Goal: Task Accomplishment & Management: Manage account settings

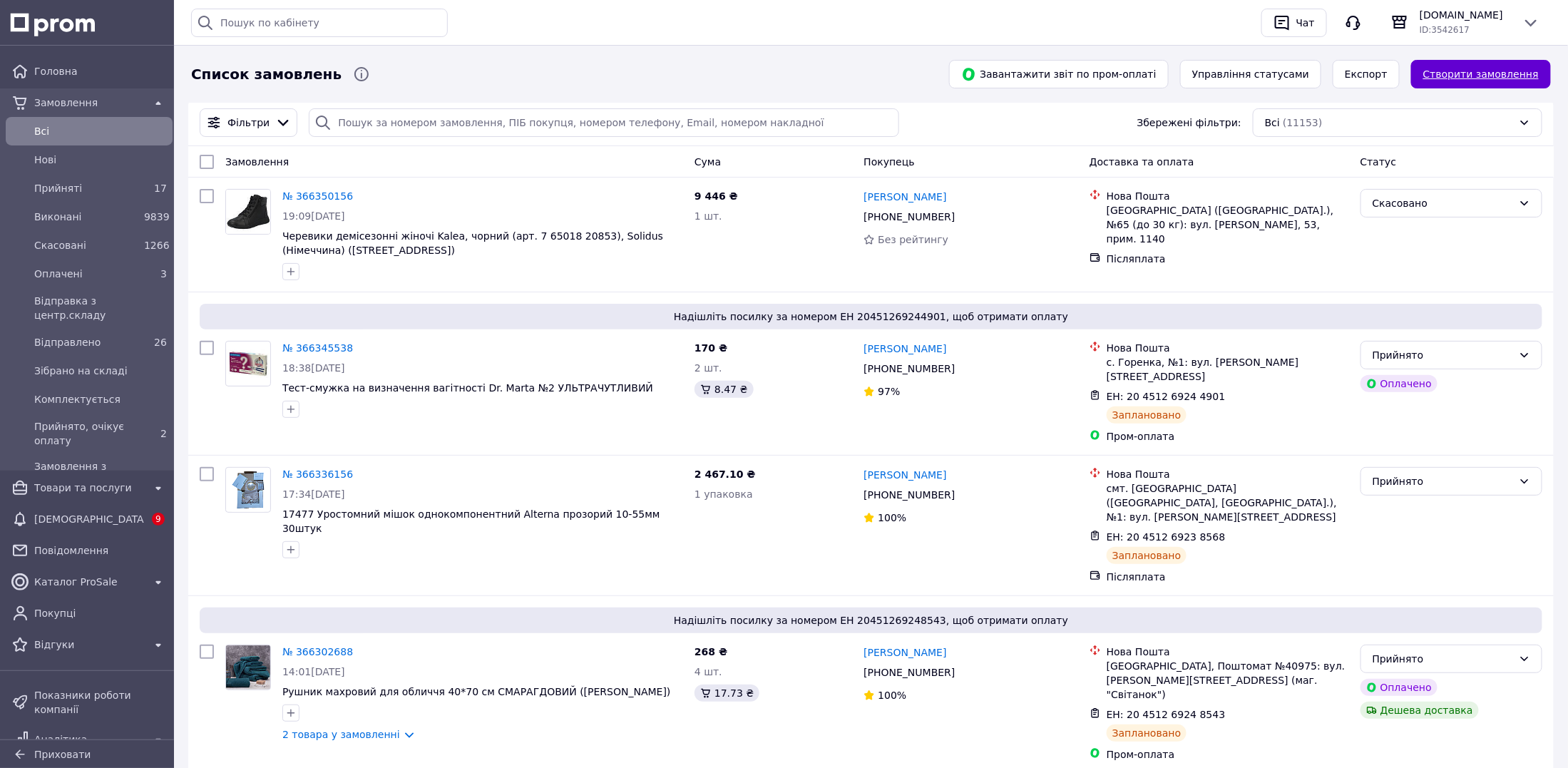
click at [1464, 68] on link "Створити замовлення" at bounding box center [1480, 74] width 139 height 29
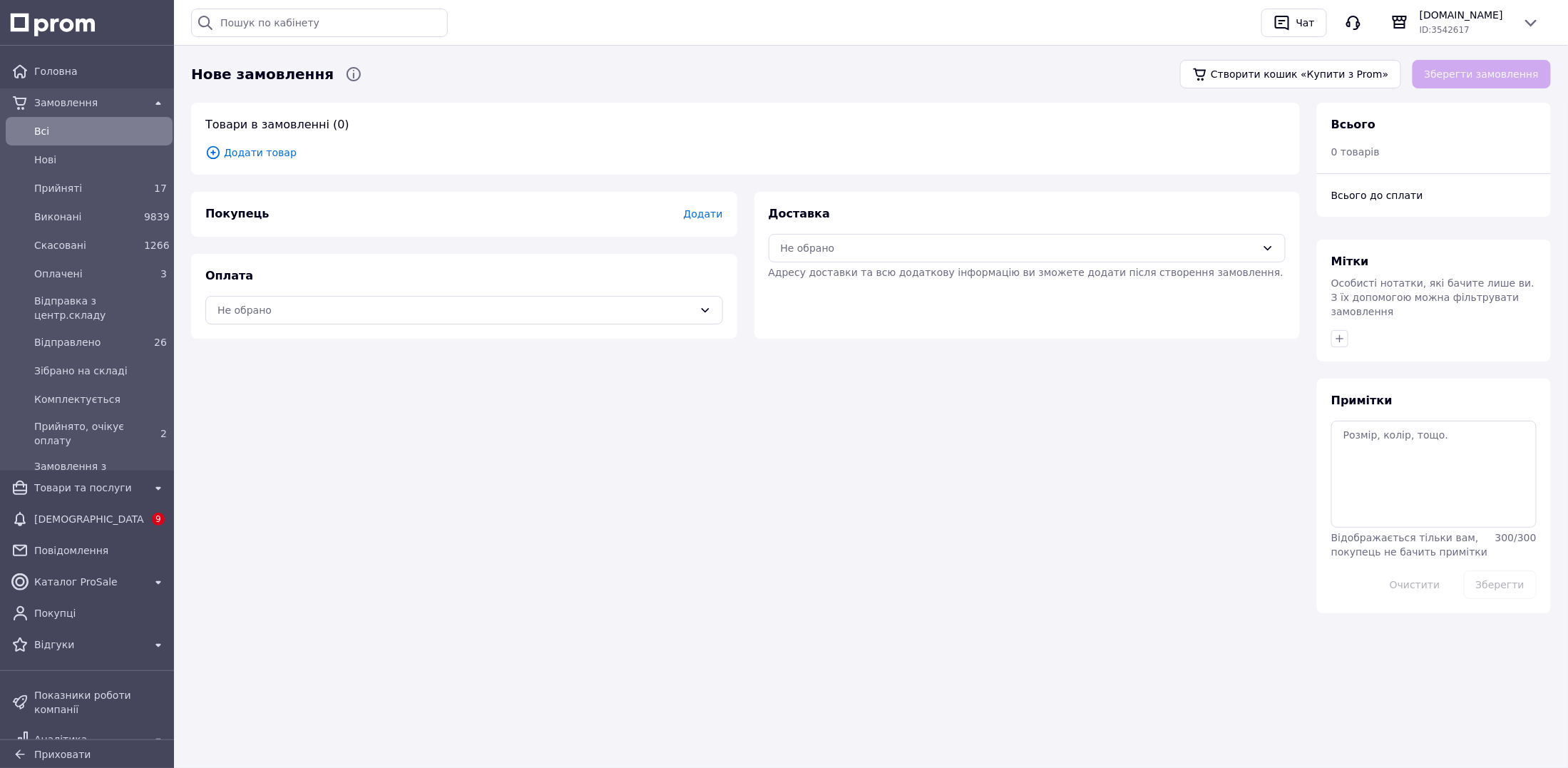
click at [259, 156] on span "Додати товар" at bounding box center [746, 152] width 1080 height 15
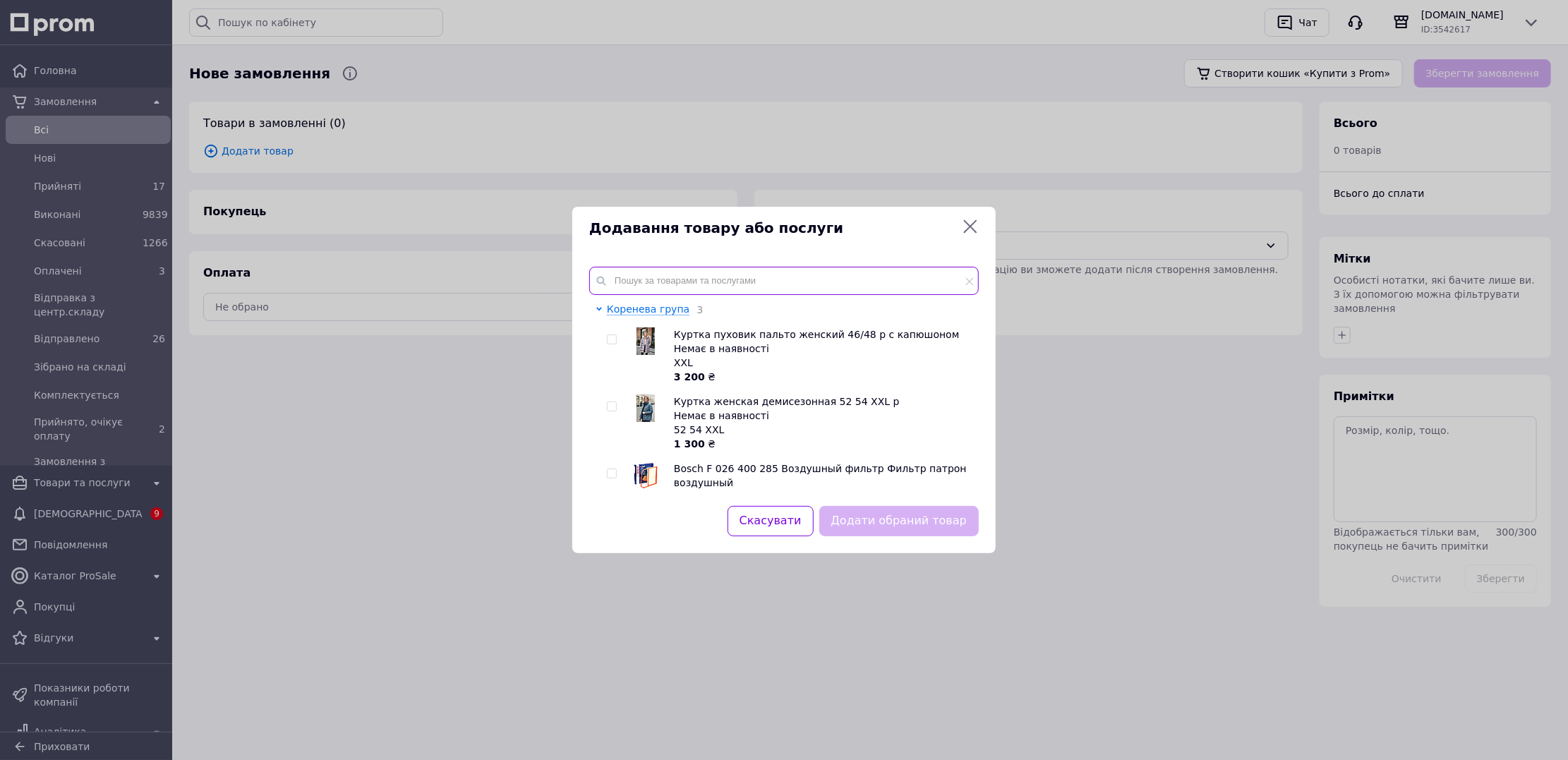
click at [645, 288] on input "text" at bounding box center [784, 281] width 389 height 29
click at [612, 410] on input "checkbox" at bounding box center [612, 408] width 10 height 10
checkbox input "true"
click at [889, 522] on button "Додати обраний товар" at bounding box center [900, 522] width 160 height 30
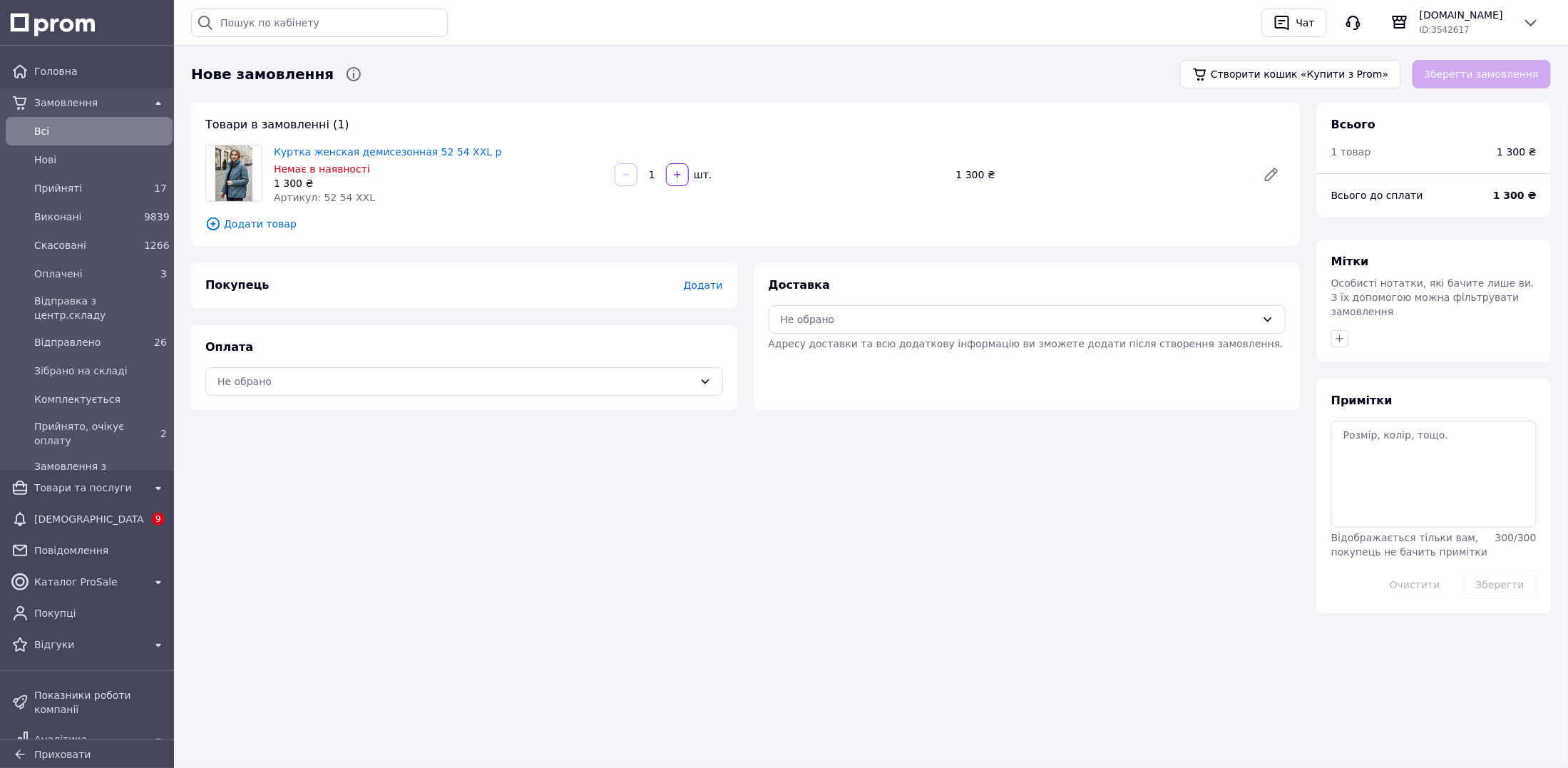
click at [713, 286] on span "Додати" at bounding box center [702, 286] width 39 height 12
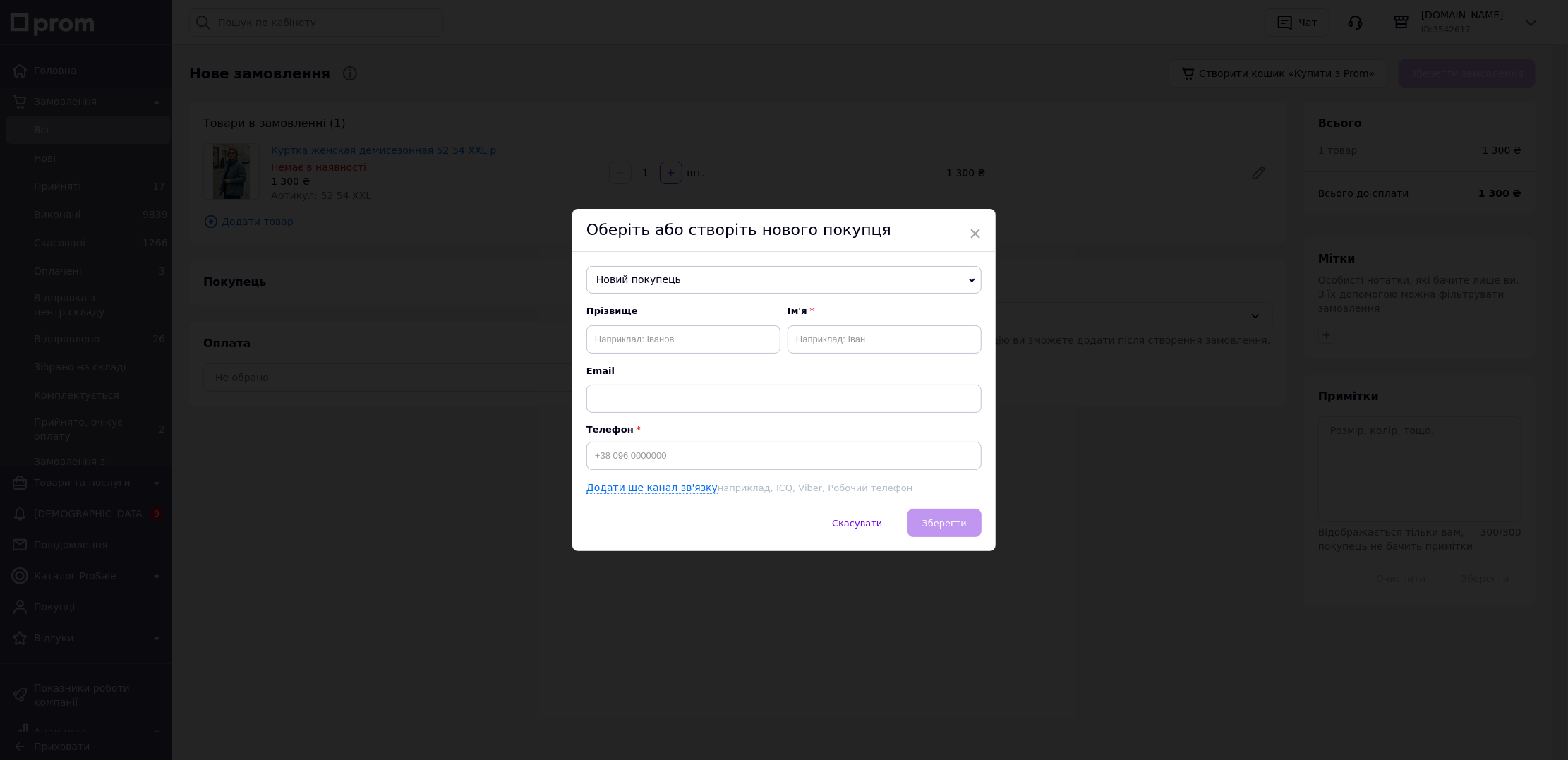
click at [674, 277] on span "Новий покупець" at bounding box center [784, 280] width 395 height 29
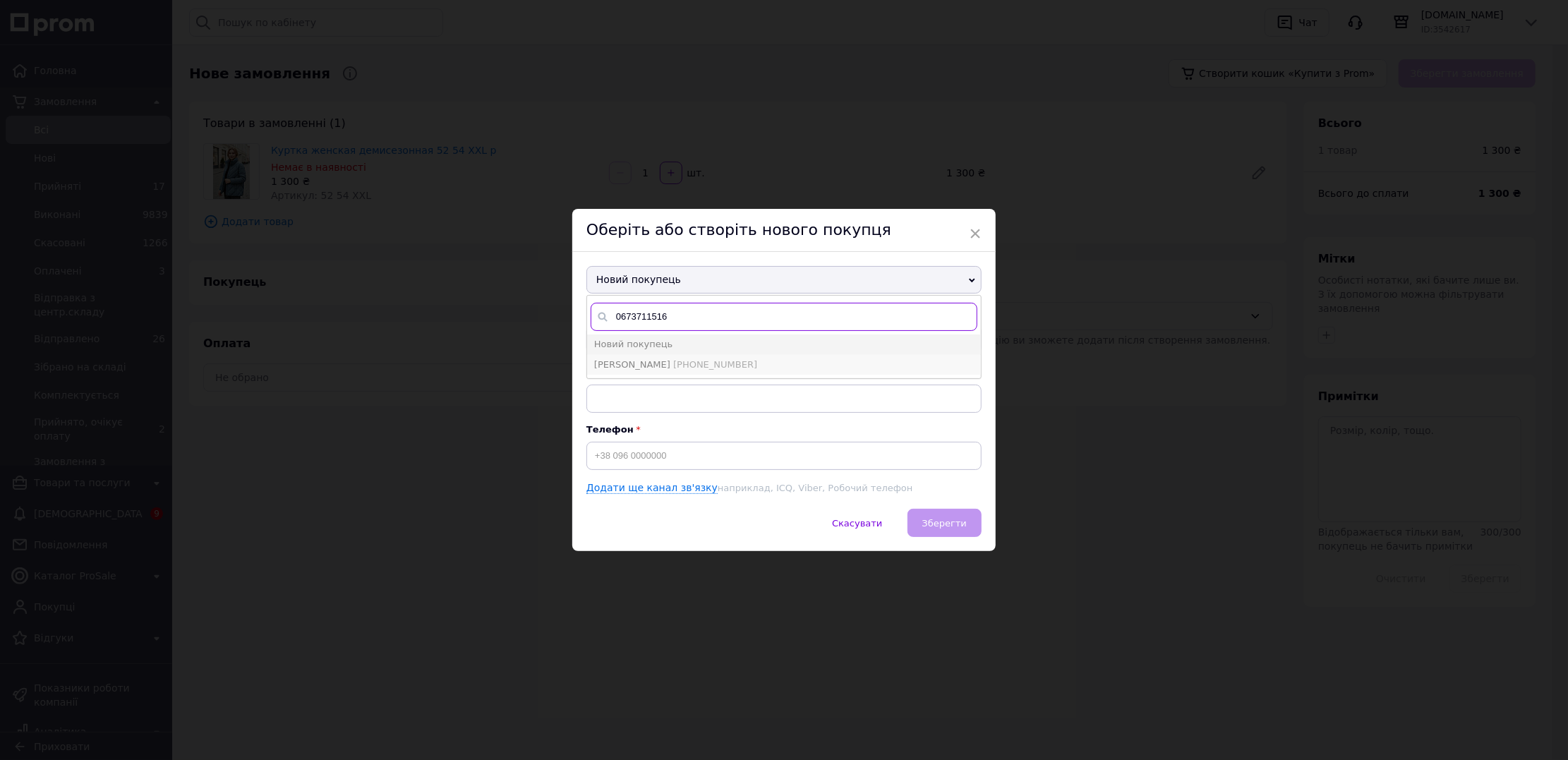
type input "0673711516"
click at [701, 355] on li "[PERSON_NAME] [PHONE_NUMBER]" at bounding box center [784, 365] width 394 height 20
type input "[PERSON_NAME]"
type input "[PHONE_NUMBER]"
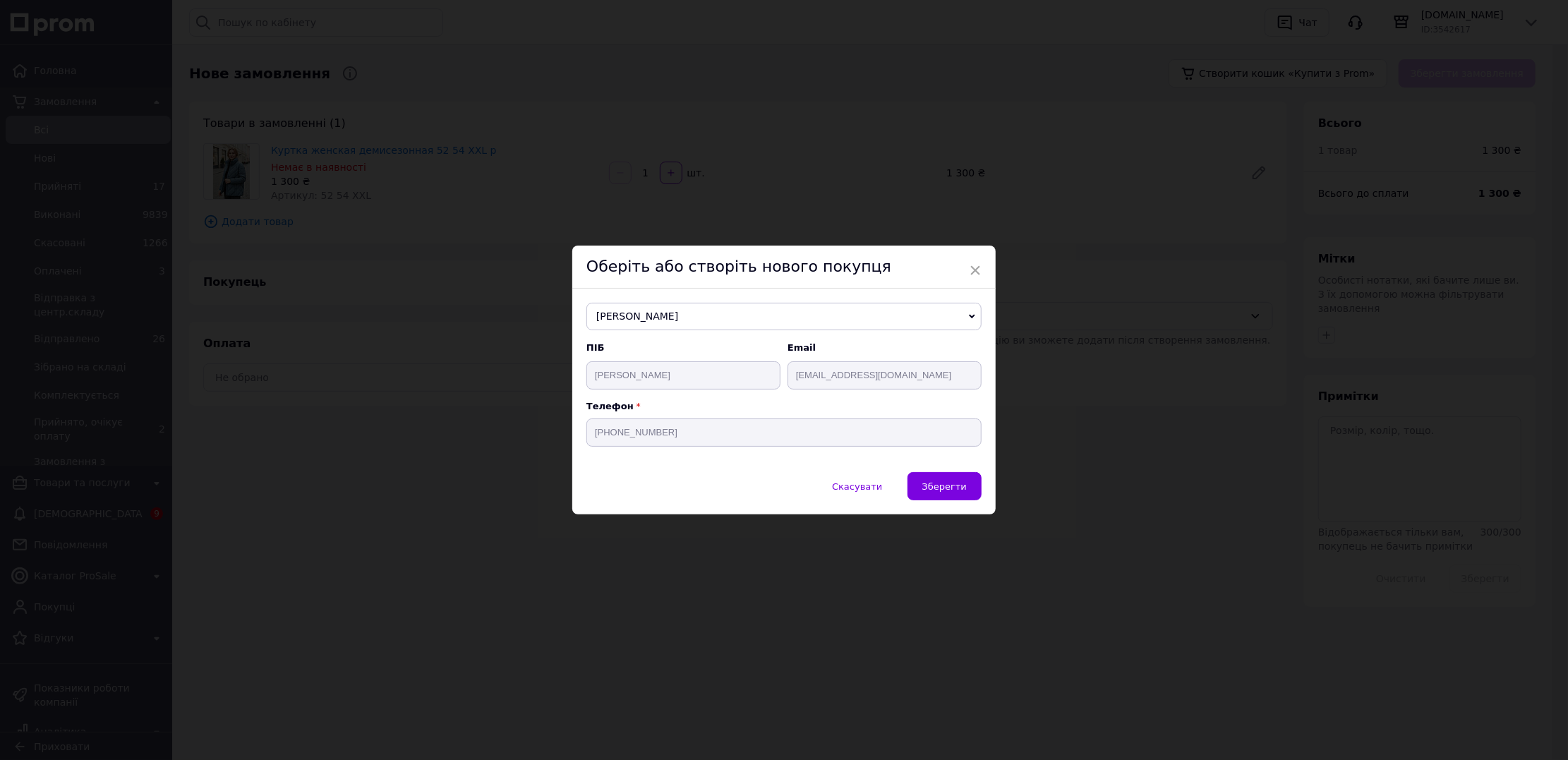
drag, startPoint x: 971, startPoint y: 491, endPoint x: 840, endPoint y: 490, distance: 131.0
click at [967, 491] on button "Зберегти" at bounding box center [944, 487] width 74 height 29
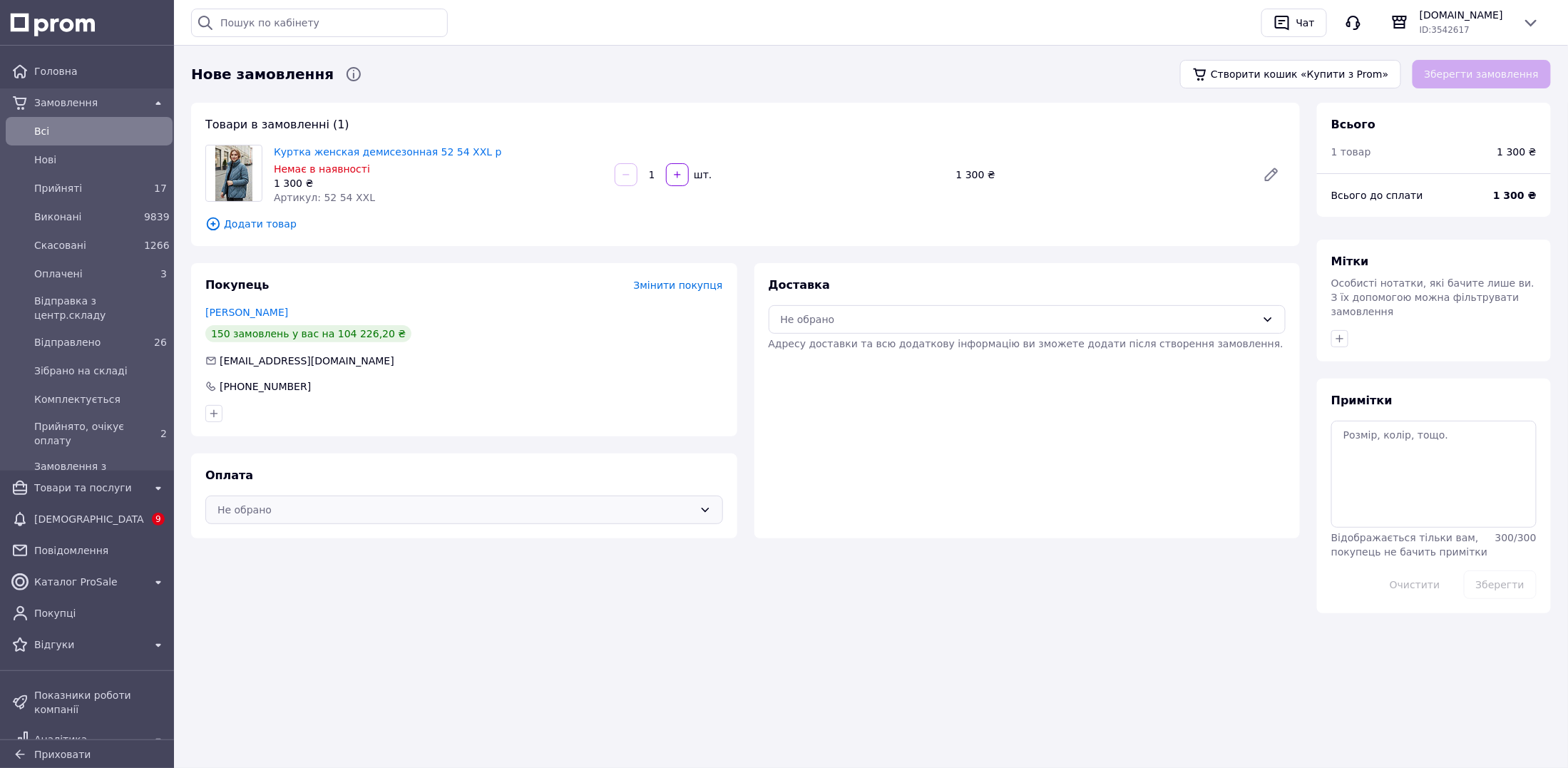
click at [366, 510] on div "Не обрано" at bounding box center [455, 510] width 476 height 15
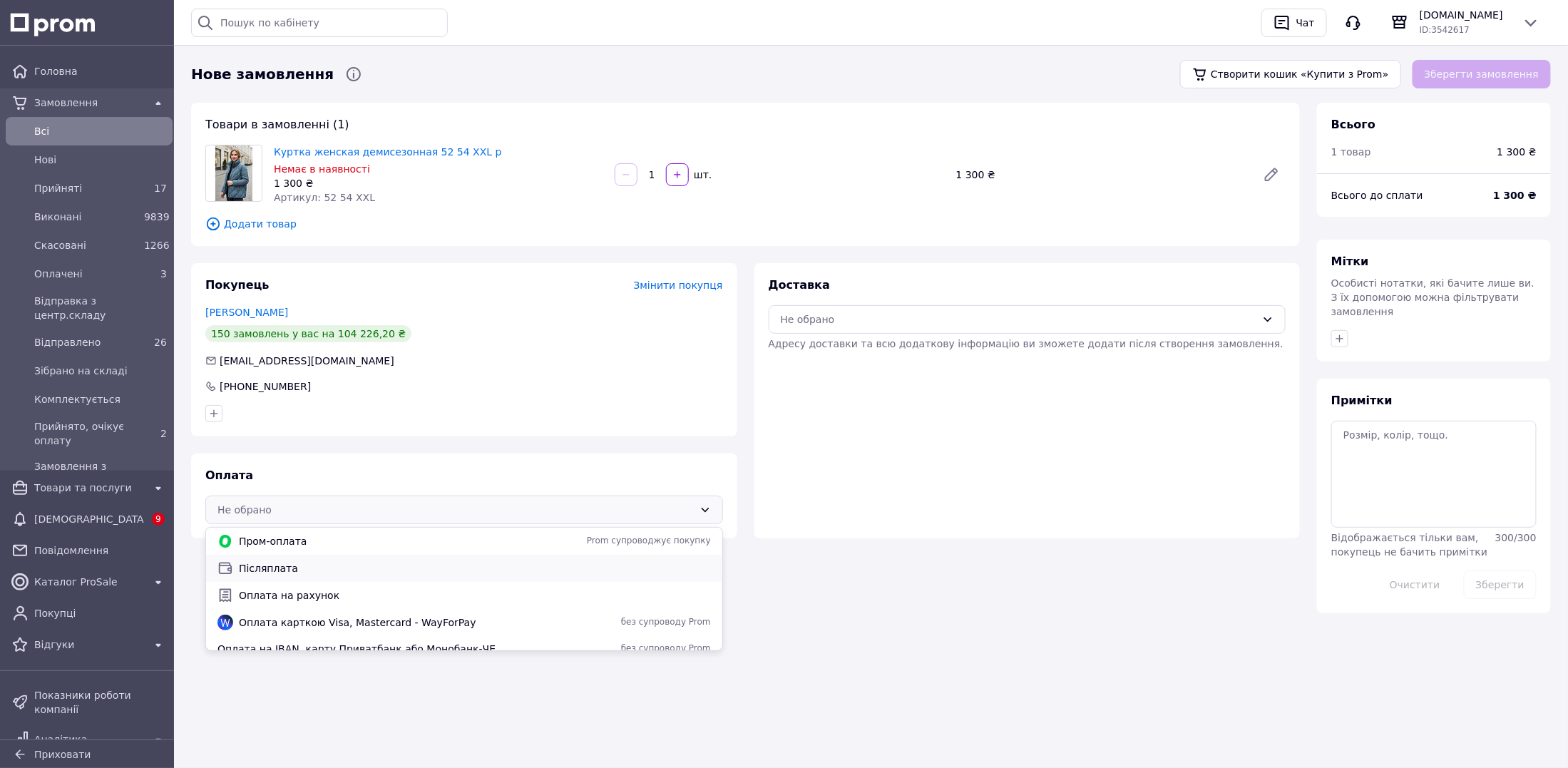
click at [329, 570] on span "Післяплата" at bounding box center [474, 568] width 472 height 14
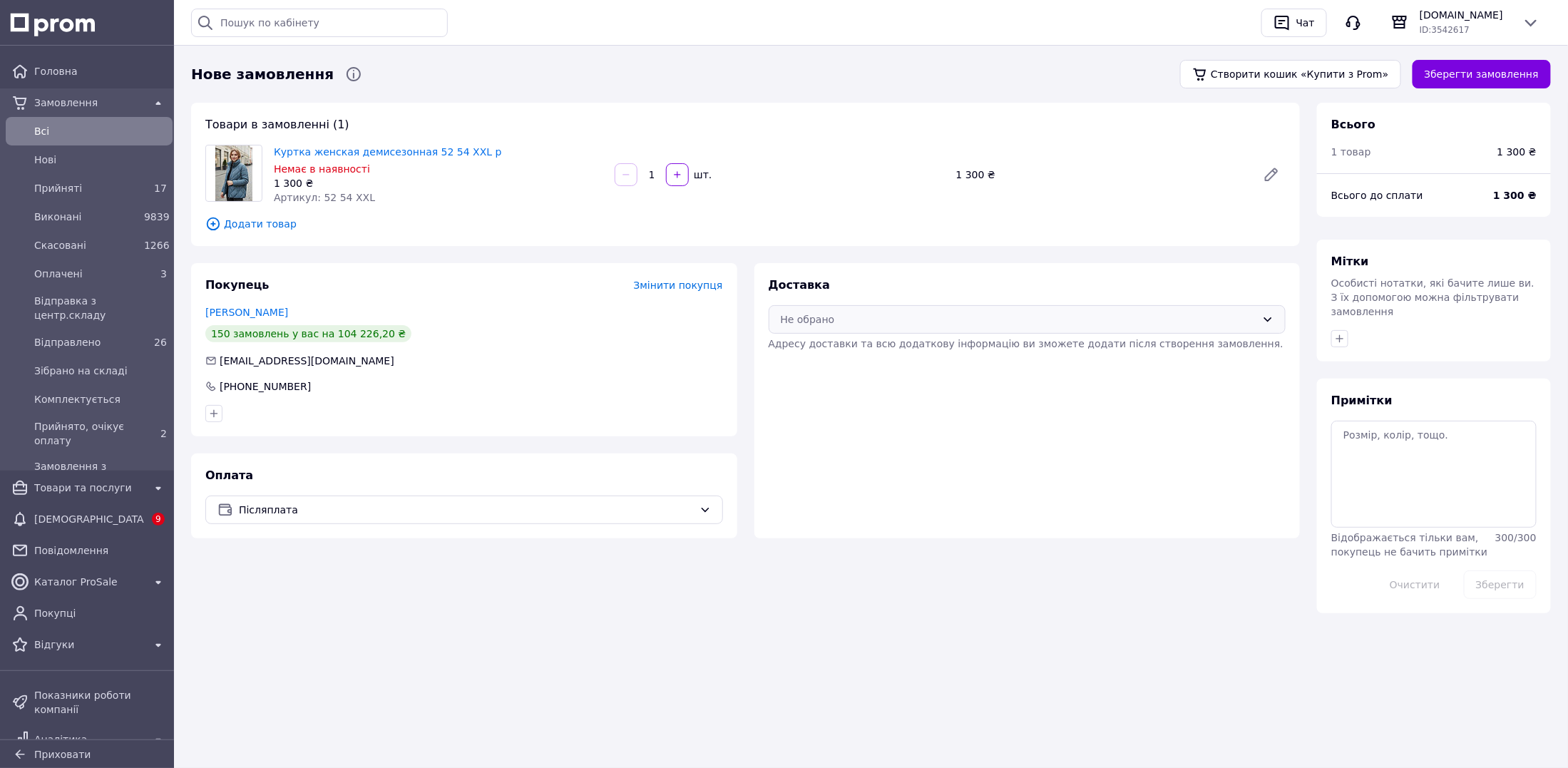
click at [850, 330] on div "Не обрано" at bounding box center [1027, 320] width 518 height 29
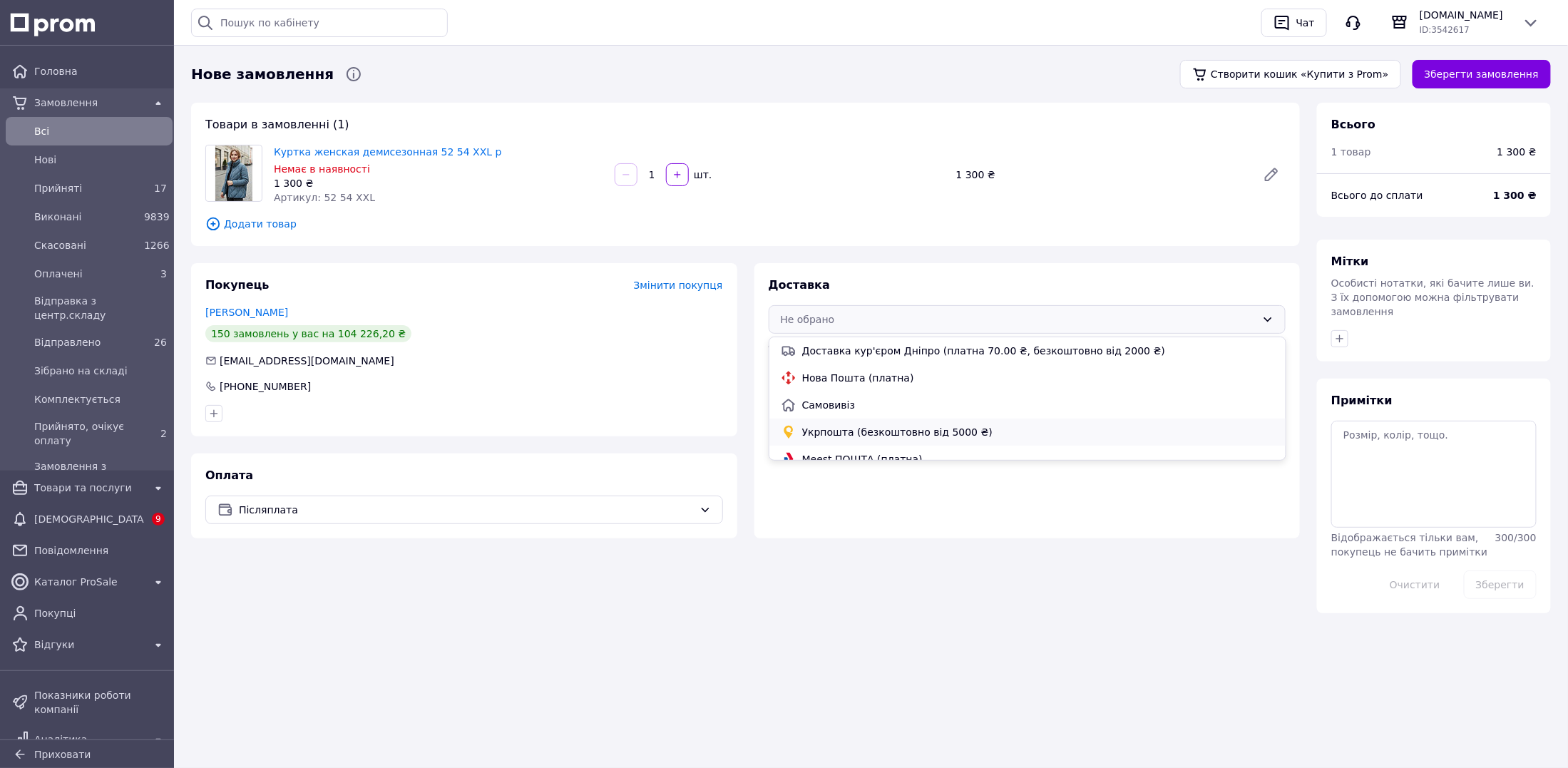
click at [869, 429] on span "Укрпошта (безкоштовно від 5000 ₴)" at bounding box center [1038, 432] width 472 height 14
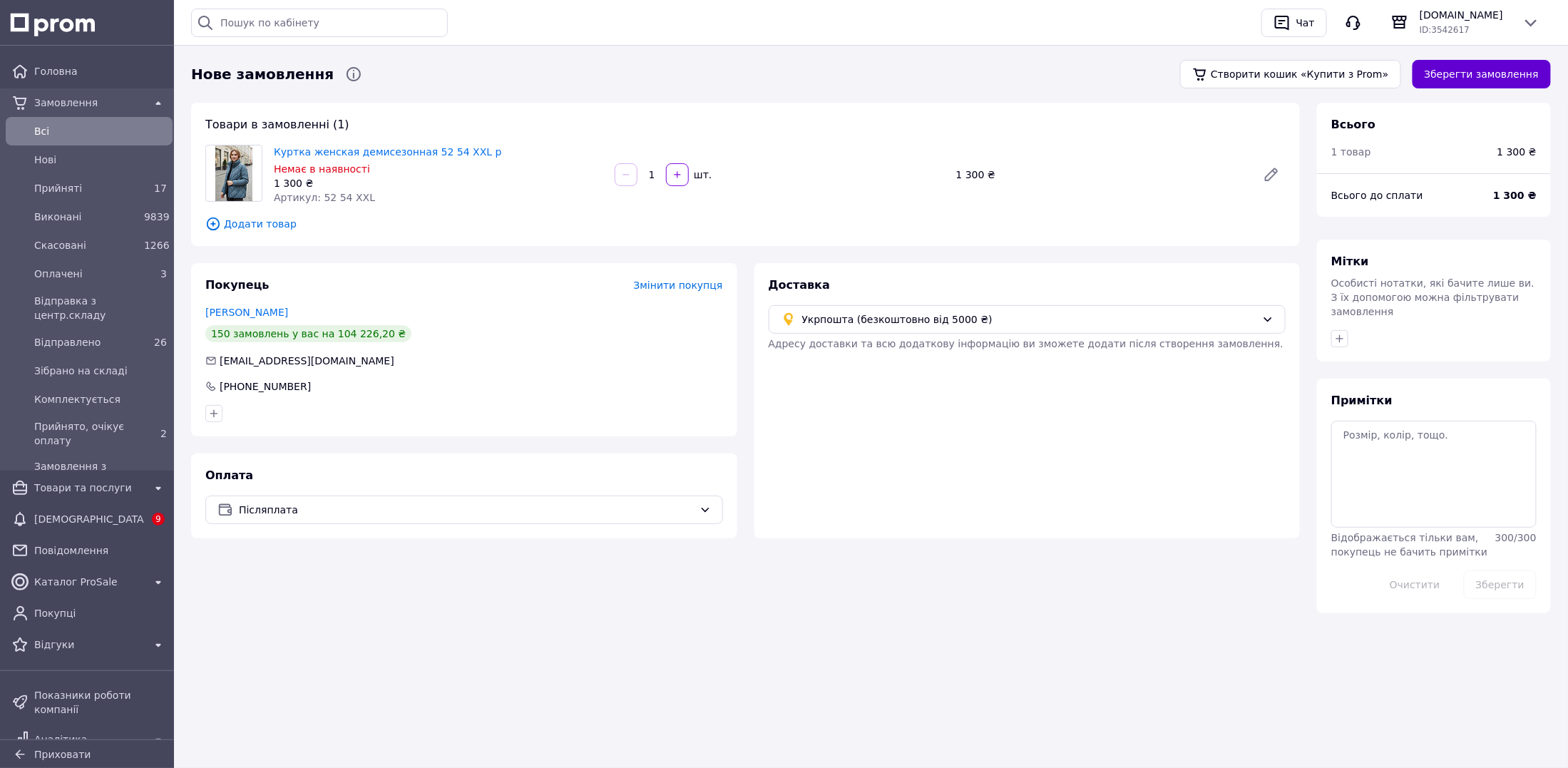
click at [1507, 74] on button "Зберегти замовлення" at bounding box center [1482, 74] width 139 height 29
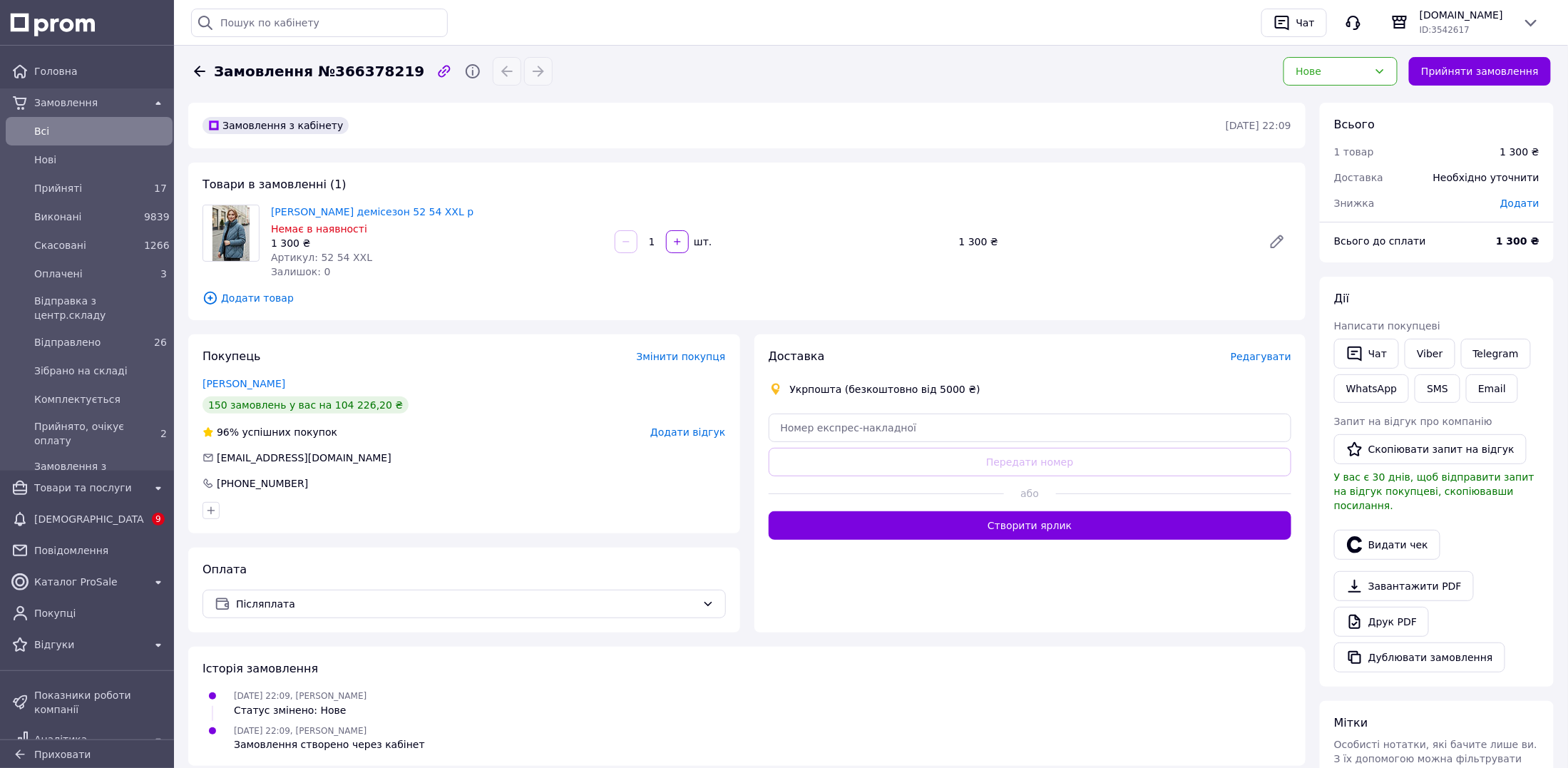
click at [1260, 364] on div "Редагувати" at bounding box center [1261, 356] width 61 height 14
click at [1267, 359] on span "Редагувати" at bounding box center [1261, 357] width 61 height 12
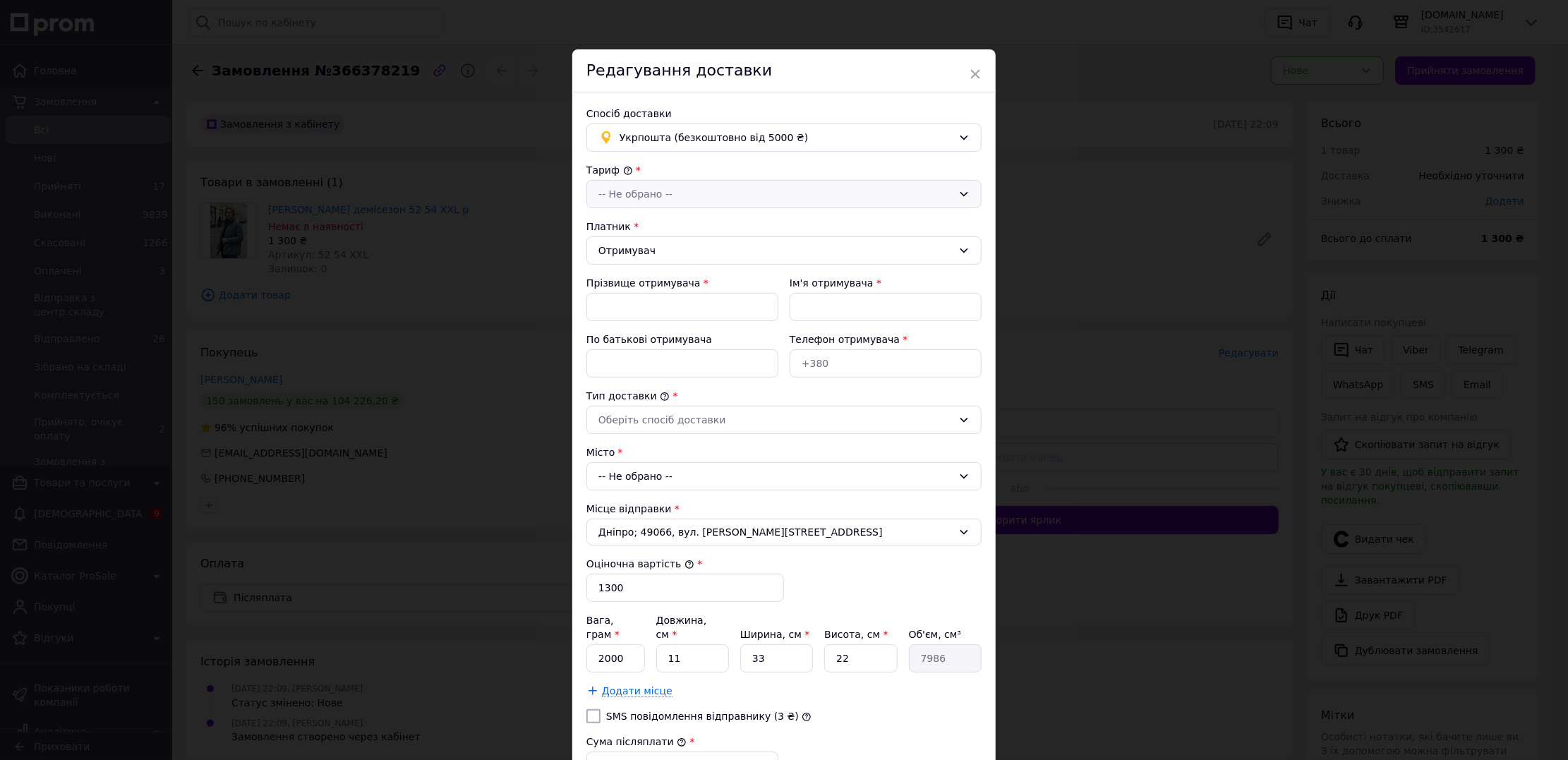
click at [744, 200] on div "-- Не обрано --" at bounding box center [776, 194] width 354 height 15
click at [741, 226] on li "Стандарт" at bounding box center [783, 225] width 394 height 26
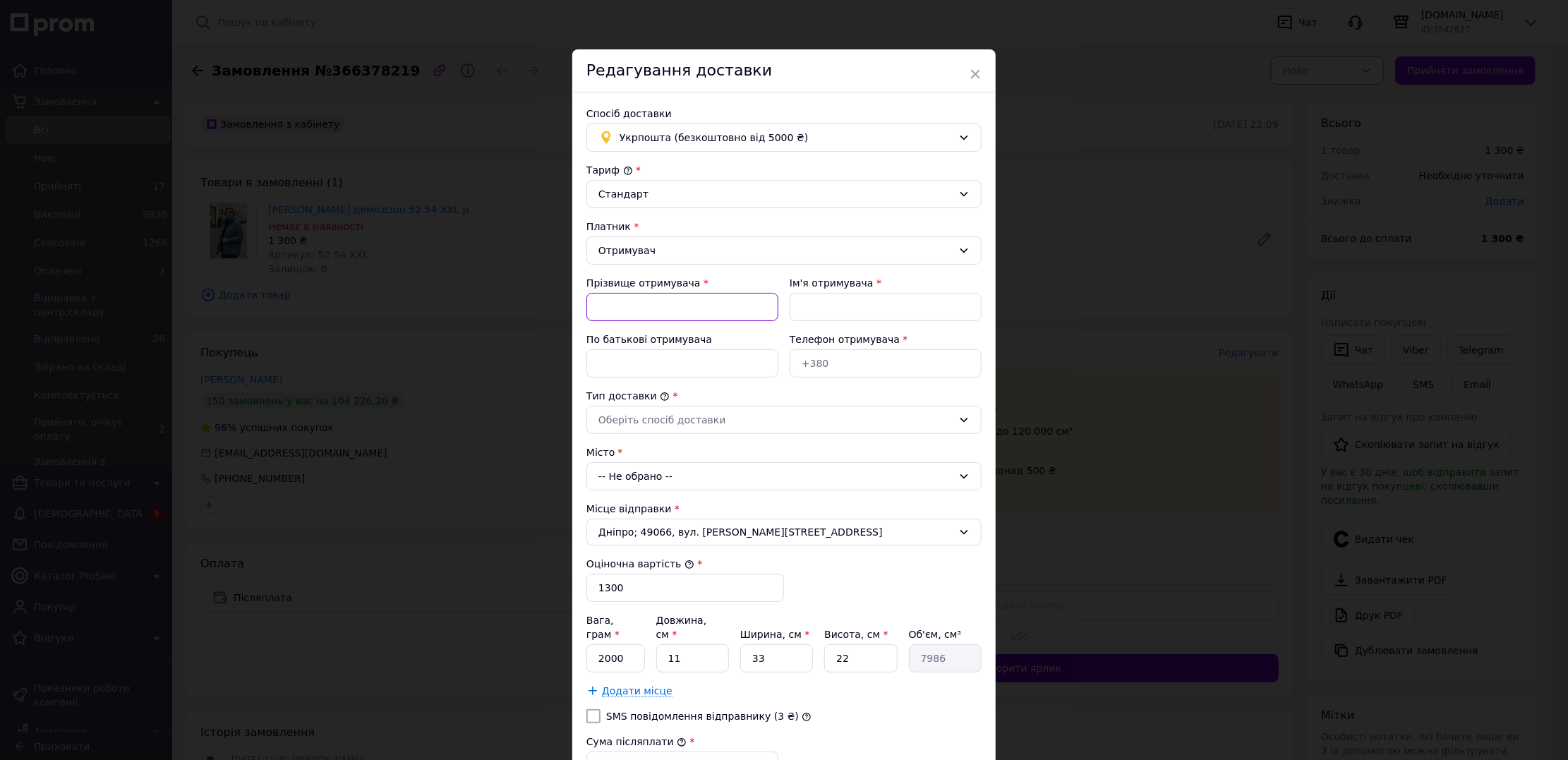
click at [681, 310] on input "Прізвище отримувача" at bounding box center [683, 308] width 192 height 29
type input "Дубок"
click at [825, 305] on input "Ім'я отримувача" at bounding box center [886, 308] width 192 height 29
type input "Наталія"
click at [798, 372] on input "Телефон отримувача" at bounding box center [886, 364] width 192 height 29
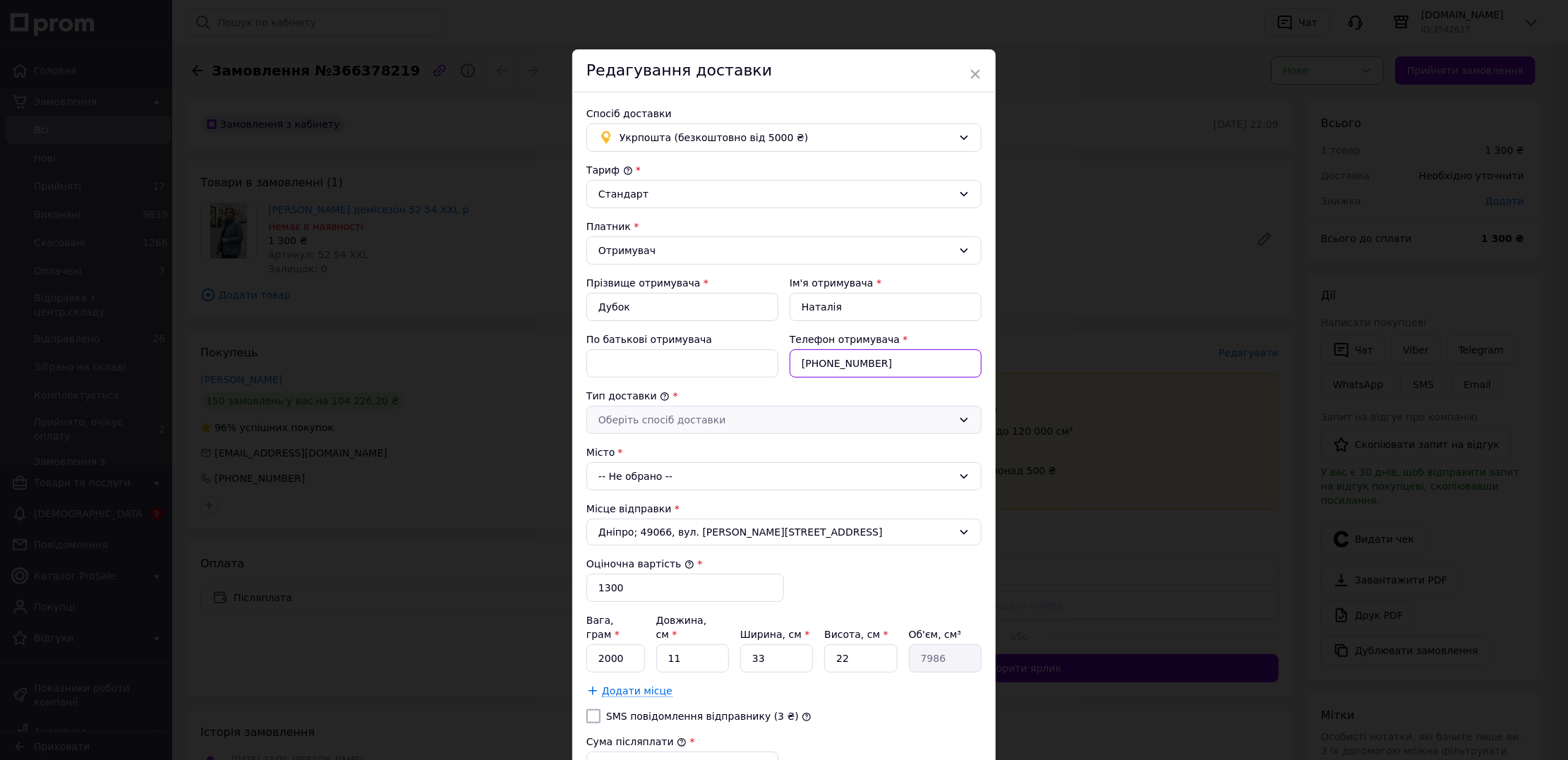
type input "[PHONE_NUMBER]"
click at [811, 419] on div "Оберіть спосіб доставки" at bounding box center [776, 420] width 354 height 15
click at [785, 447] on li "Склад - склад" at bounding box center [783, 451] width 394 height 26
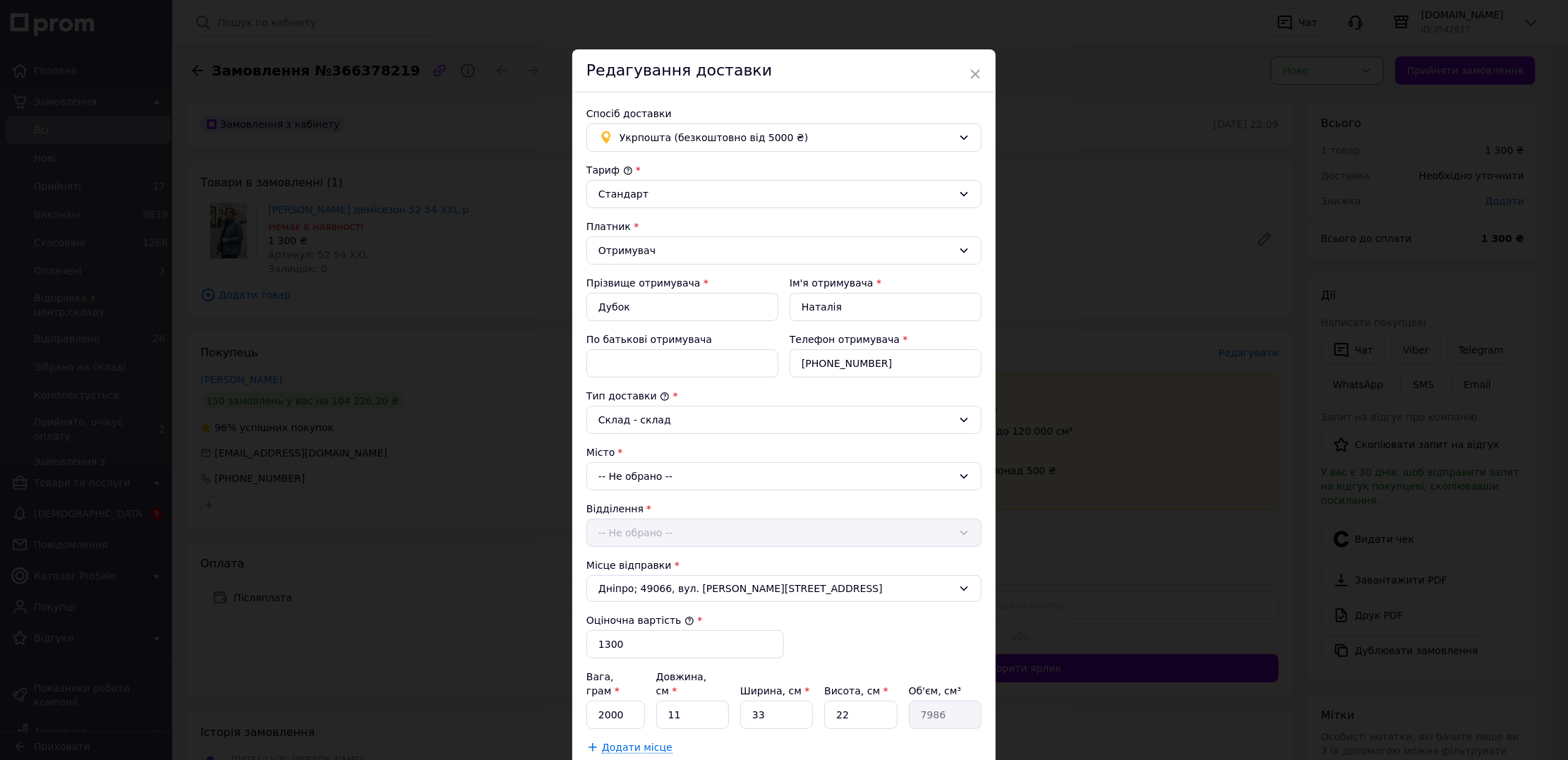
click at [771, 470] on div "-- Не обрано --" at bounding box center [784, 477] width 395 height 29
type input "руня"
click at [696, 534] on li "с. [PERSON_NAME]" at bounding box center [784, 537] width 394 height 23
click at [674, 541] on div "-- Не обрано --" at bounding box center [784, 533] width 395 height 29
click at [682, 593] on li "90567, [GEOGRAPHIC_DATA] відділення" at bounding box center [784, 593] width 394 height 23
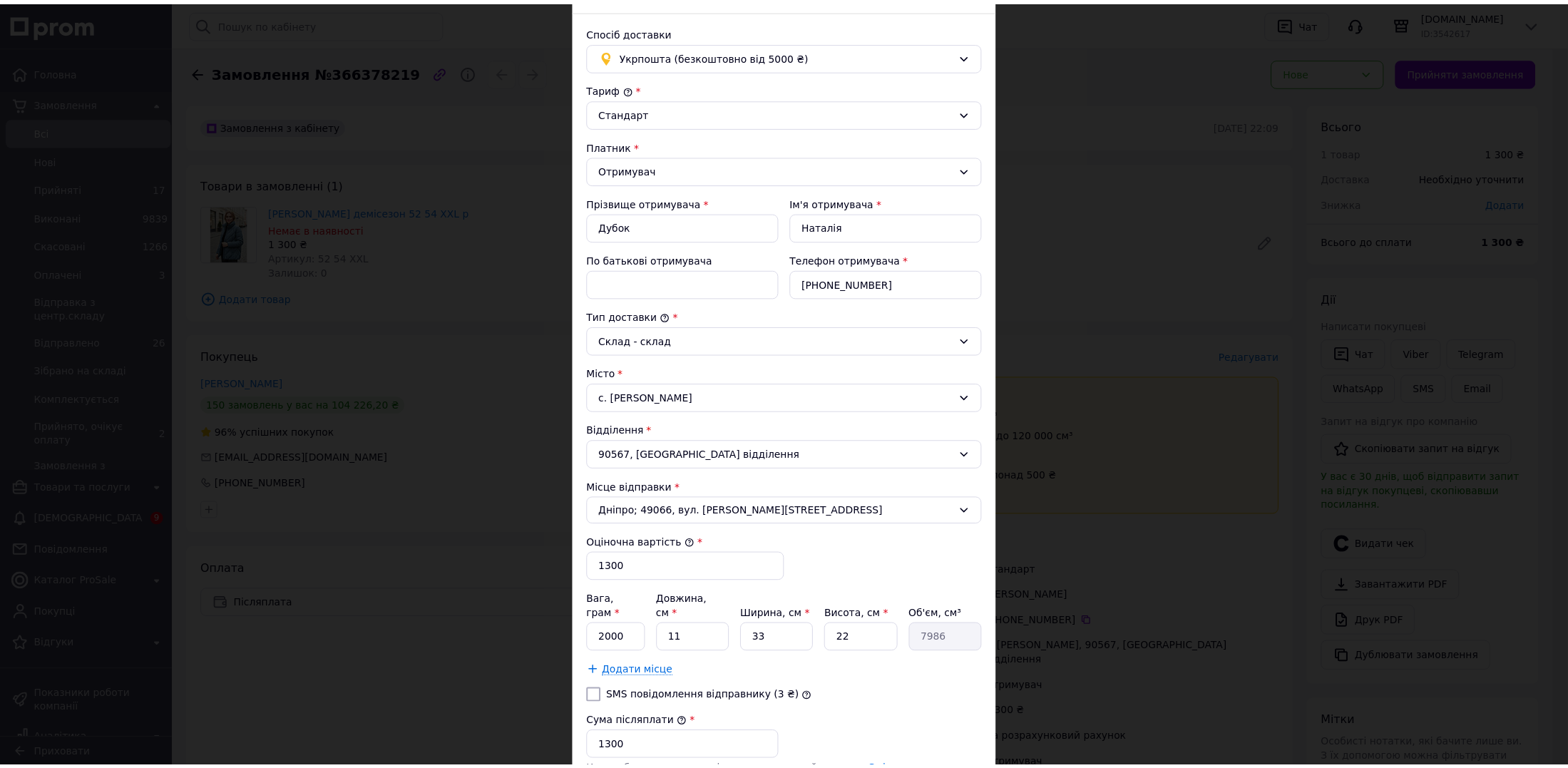
scroll to position [214, 0]
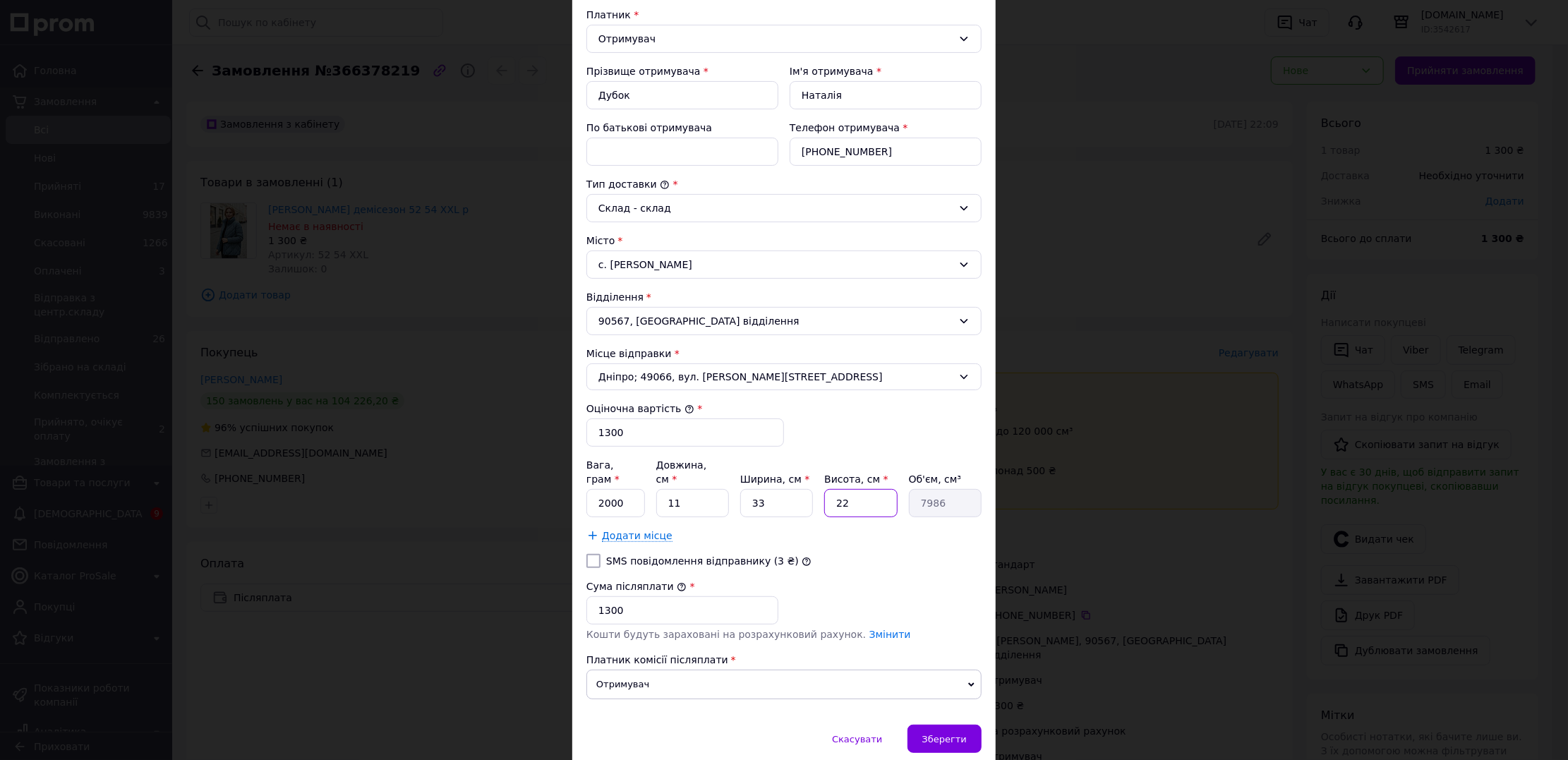
drag, startPoint x: 858, startPoint y: 500, endPoint x: 820, endPoint y: 479, distance: 43.4
click at [820, 479] on div "Вага, грам * 2000 Довжина, см * 11 Ширина, см * 33 Висота, см * 22 Об'єм, см³ 7…" at bounding box center [784, 488] width 395 height 59
type input "8"
type input "2904"
type input "8"
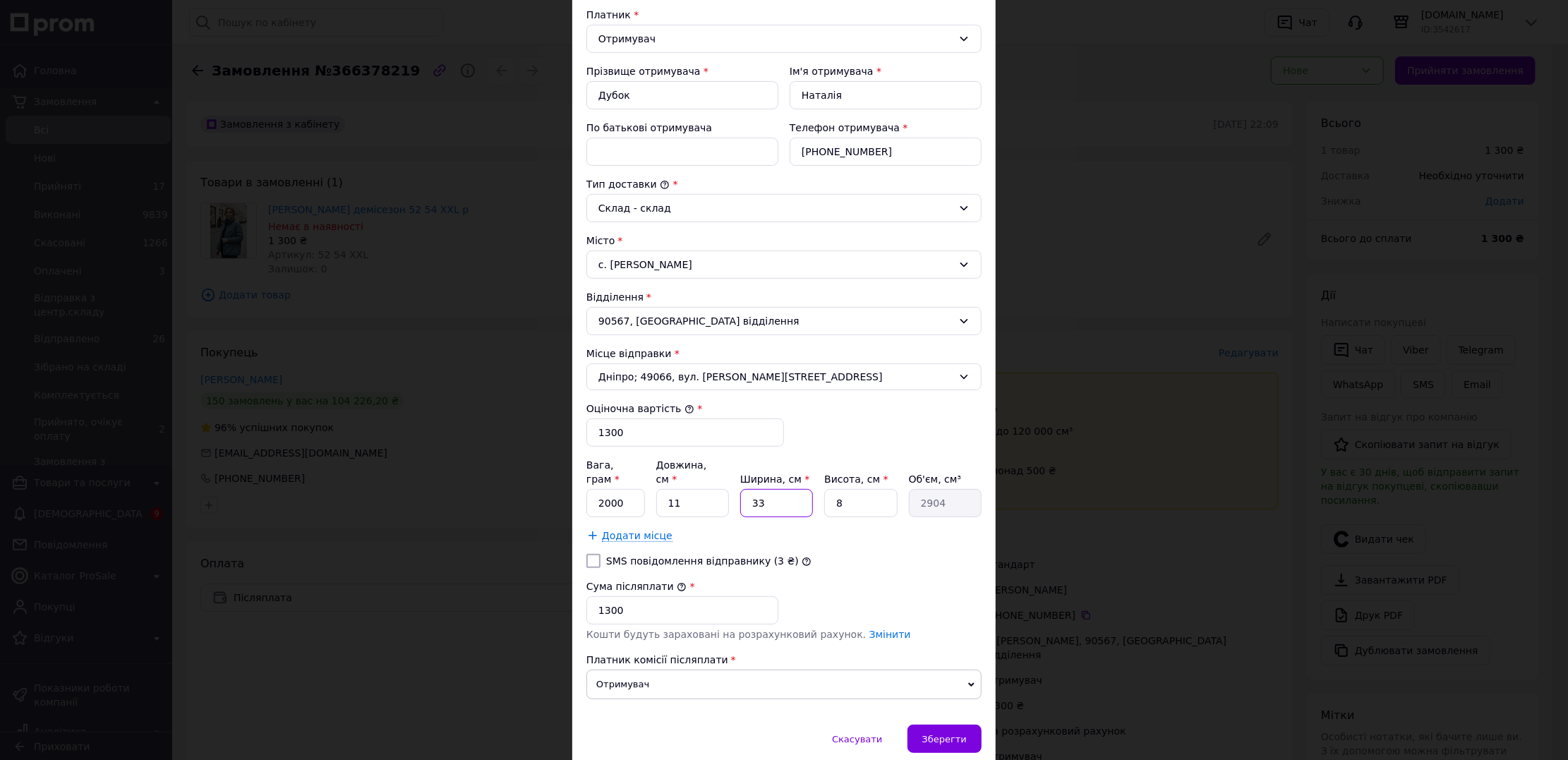
drag, startPoint x: 757, startPoint y: 489, endPoint x: 746, endPoint y: 486, distance: 11.4
click at [746, 490] on input "33" at bounding box center [777, 504] width 72 height 29
click at [954, 734] on span "Зберегти" at bounding box center [944, 739] width 45 height 10
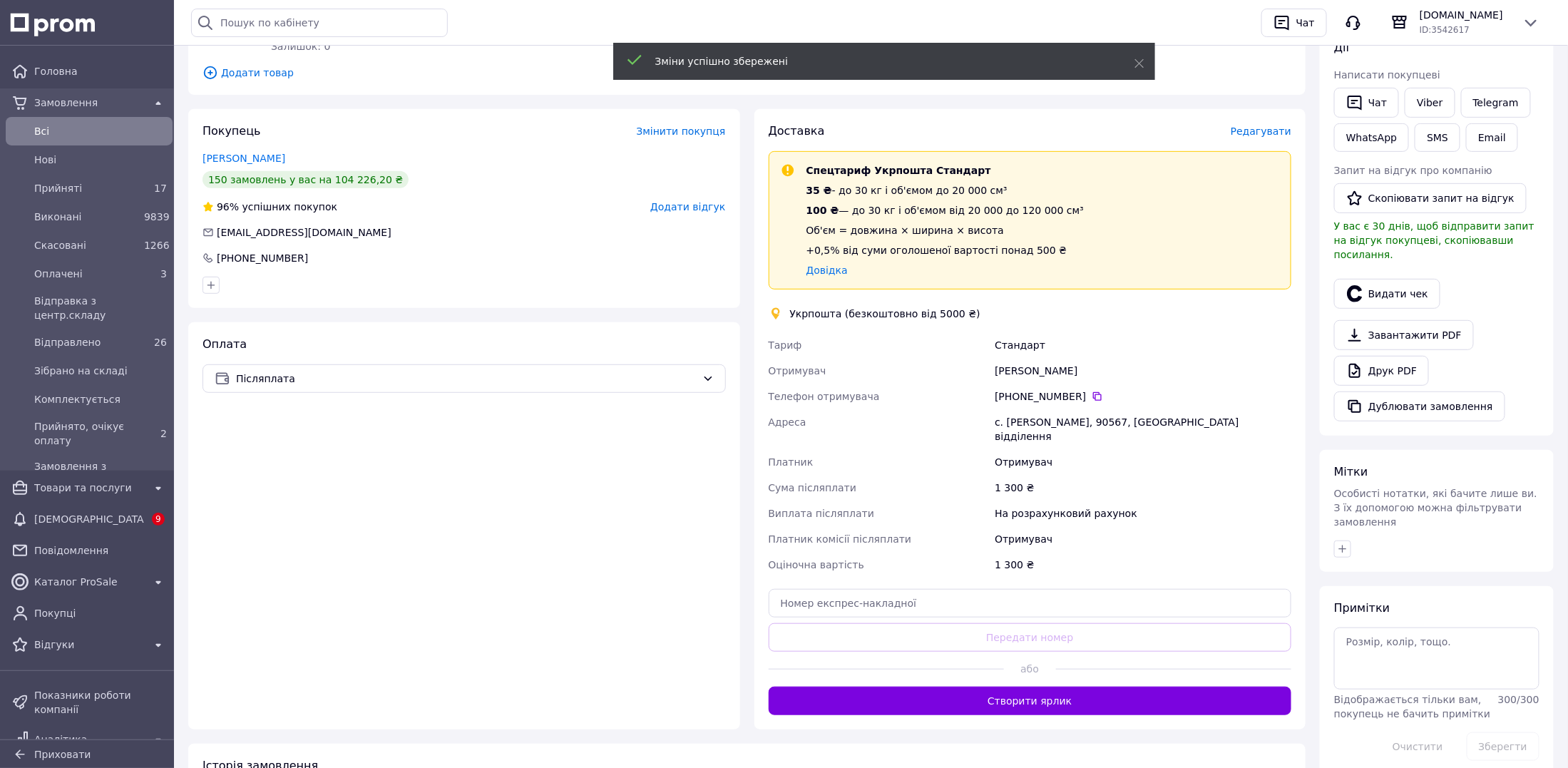
scroll to position [428, 0]
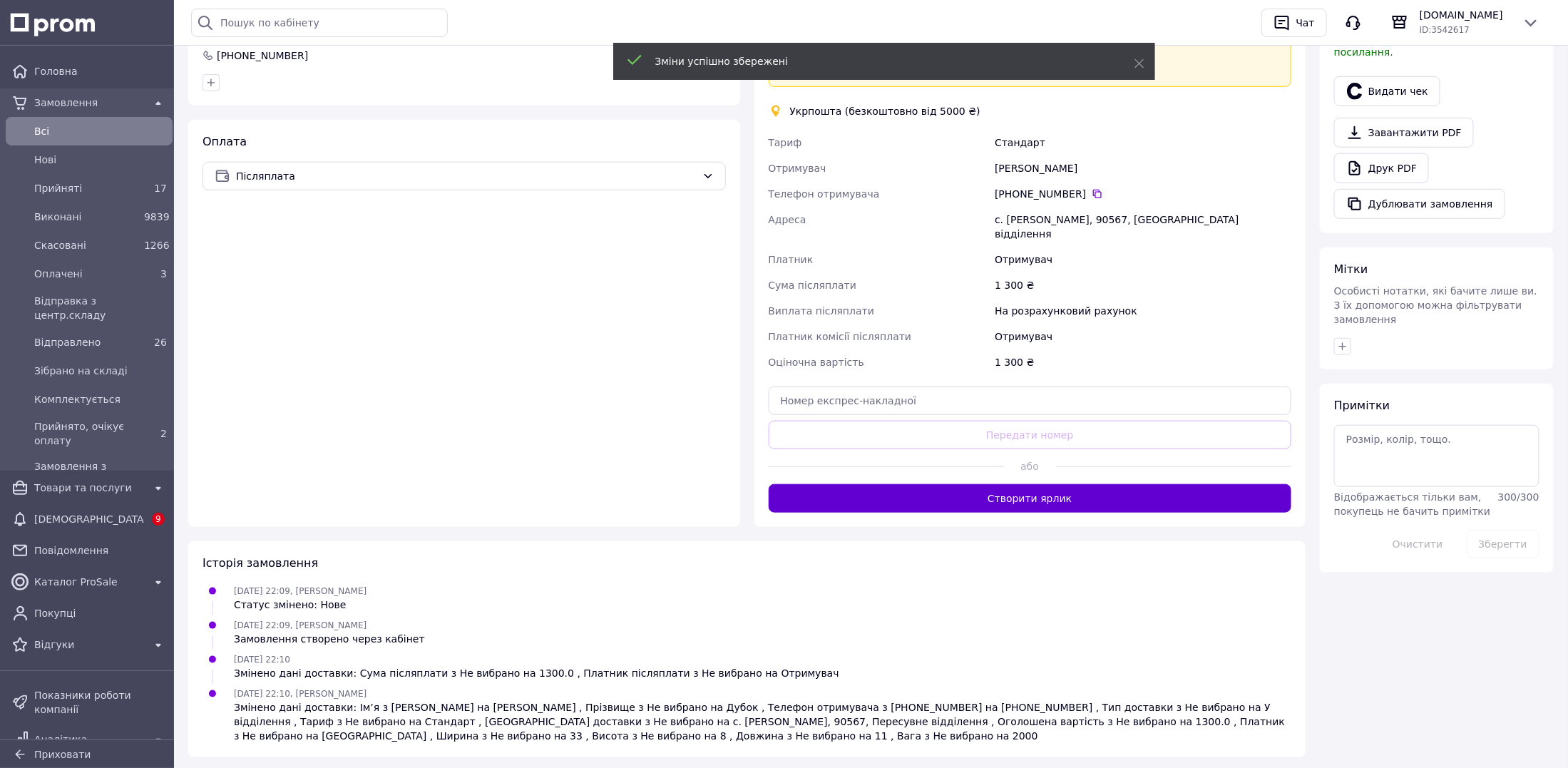
click at [1019, 492] on button "Створити ярлик" at bounding box center [1030, 499] width 523 height 29
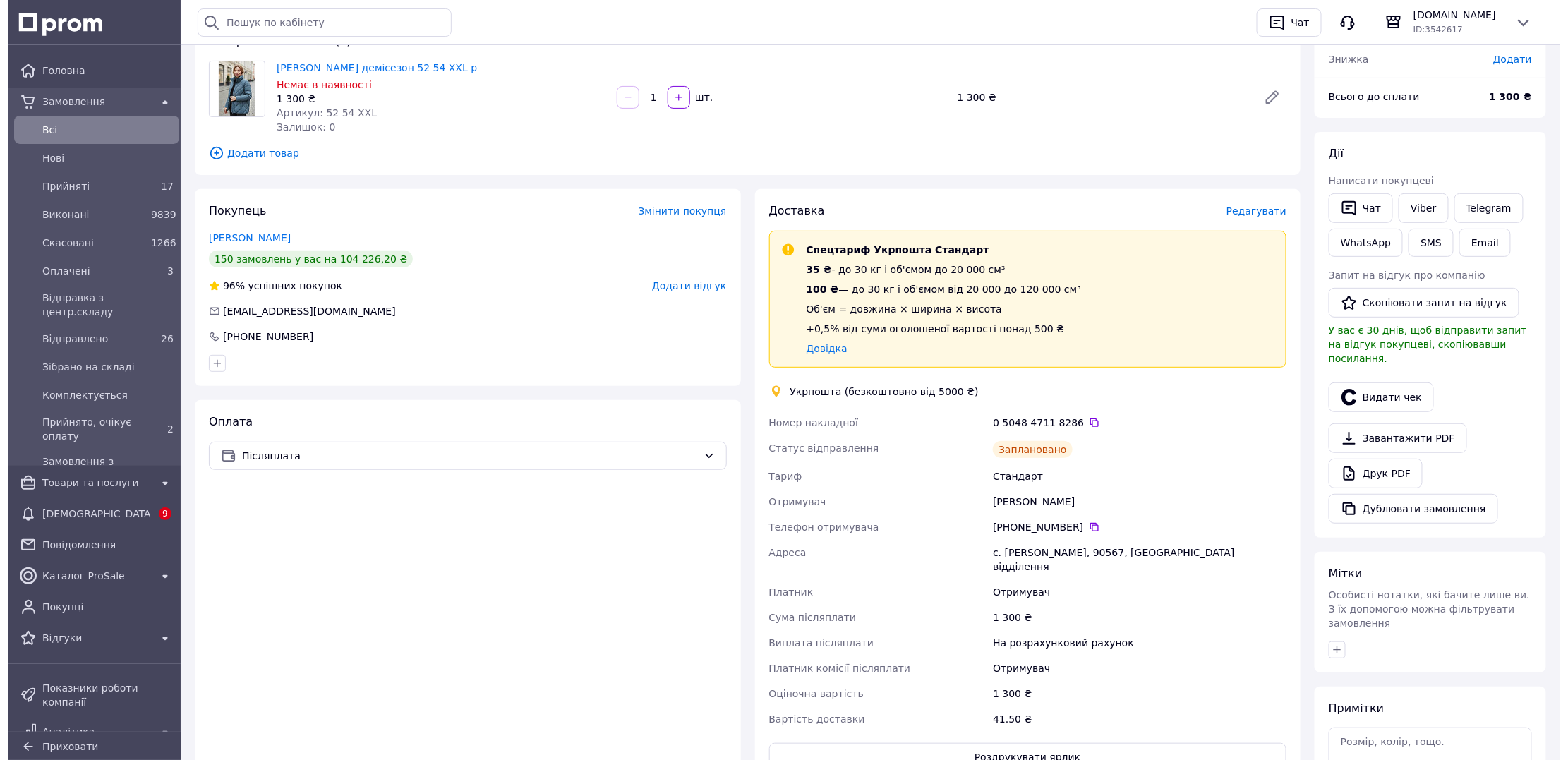
scroll to position [0, 0]
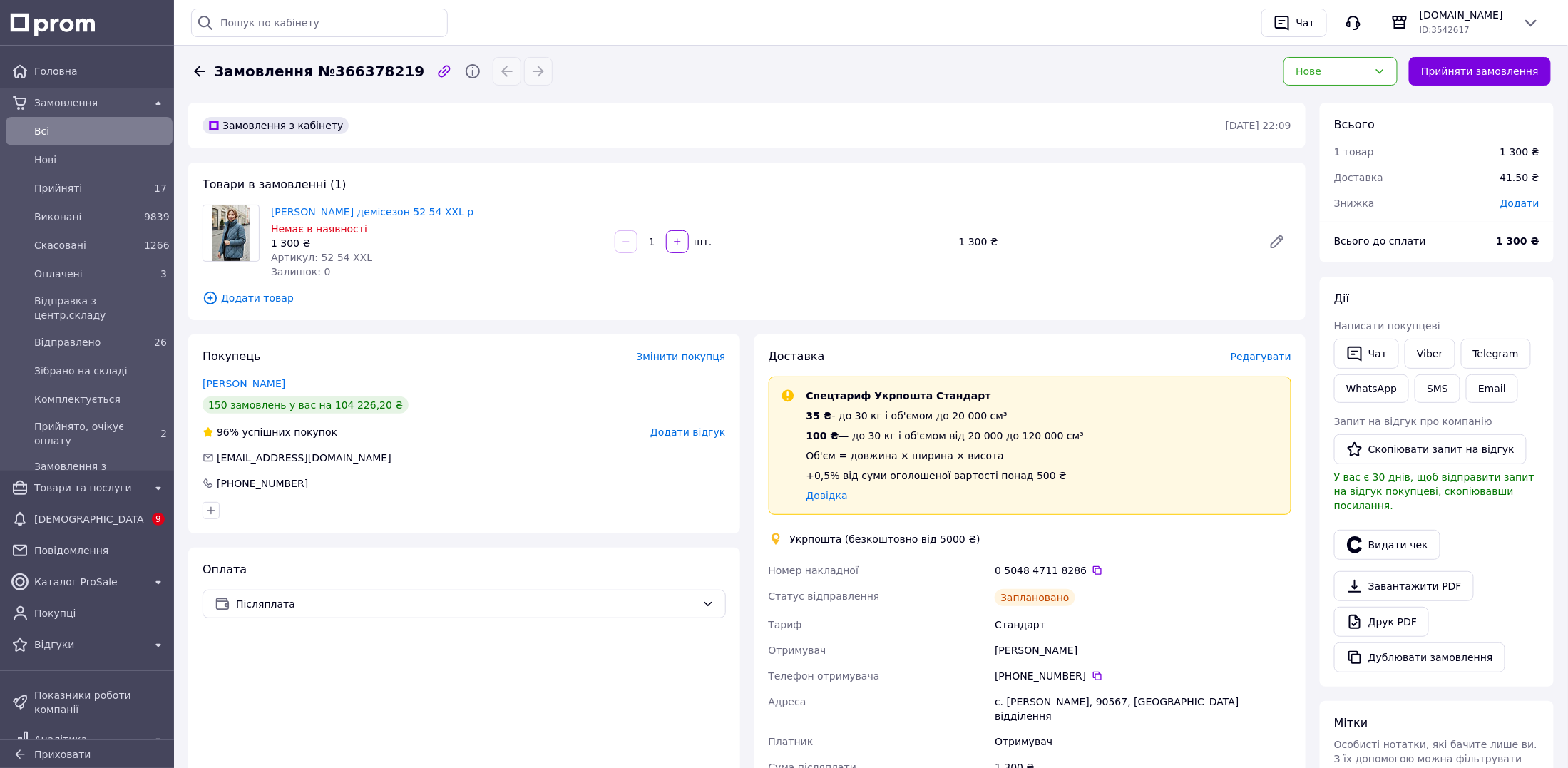
click at [1273, 355] on span "Редагувати" at bounding box center [1261, 357] width 61 height 12
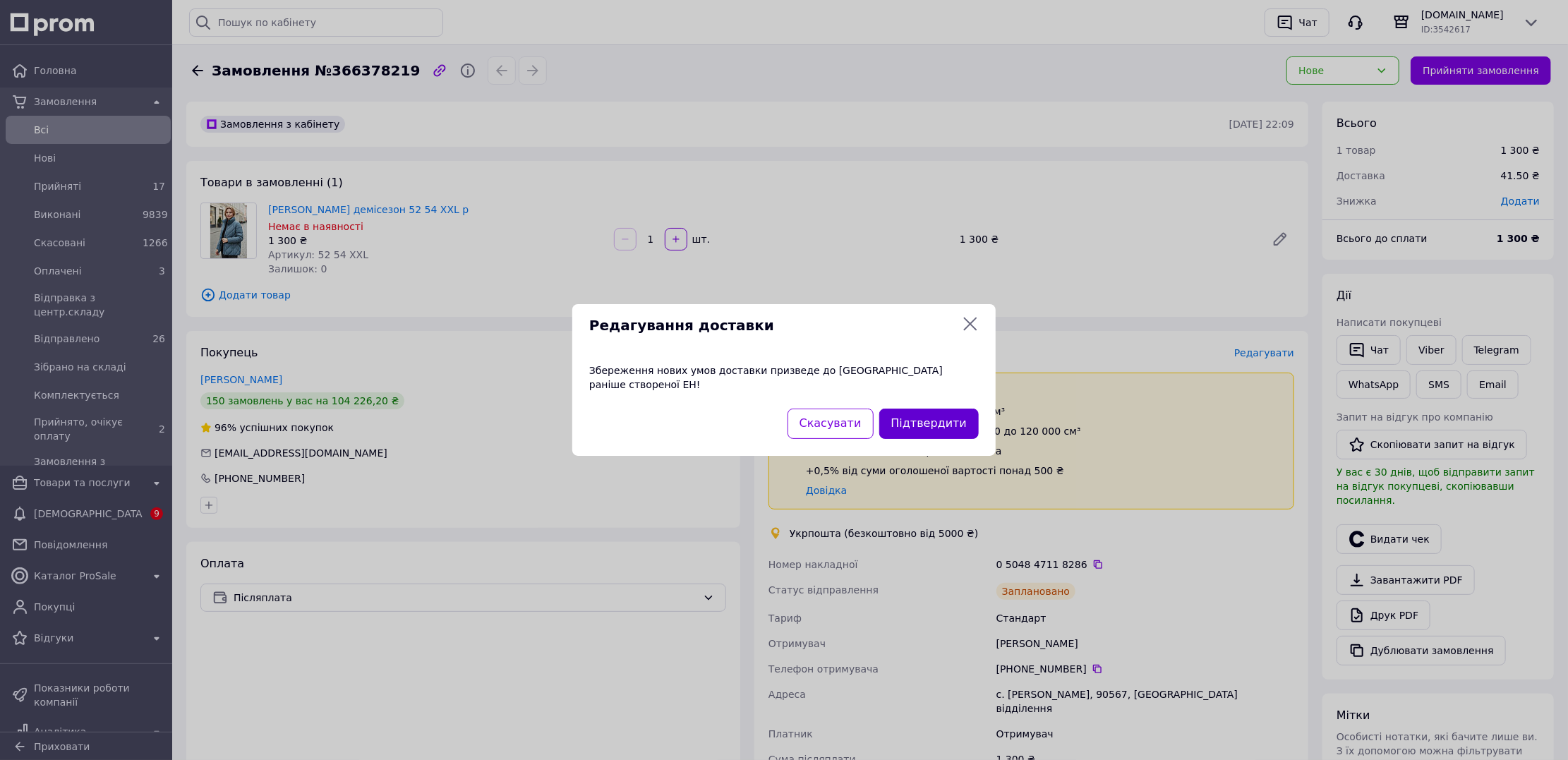
click at [921, 409] on button "Підтвердити" at bounding box center [929, 424] width 100 height 30
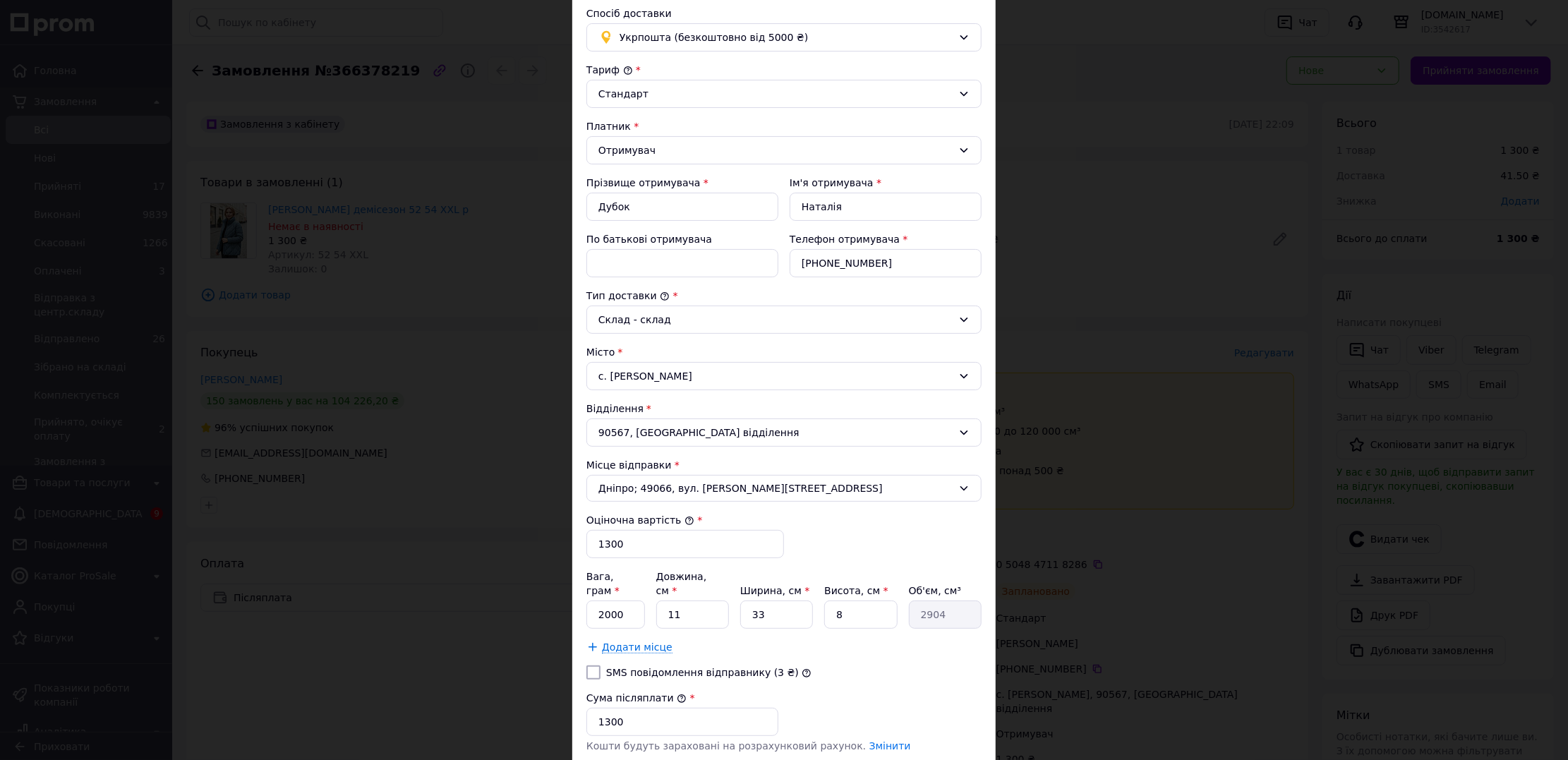
scroll to position [211, 0]
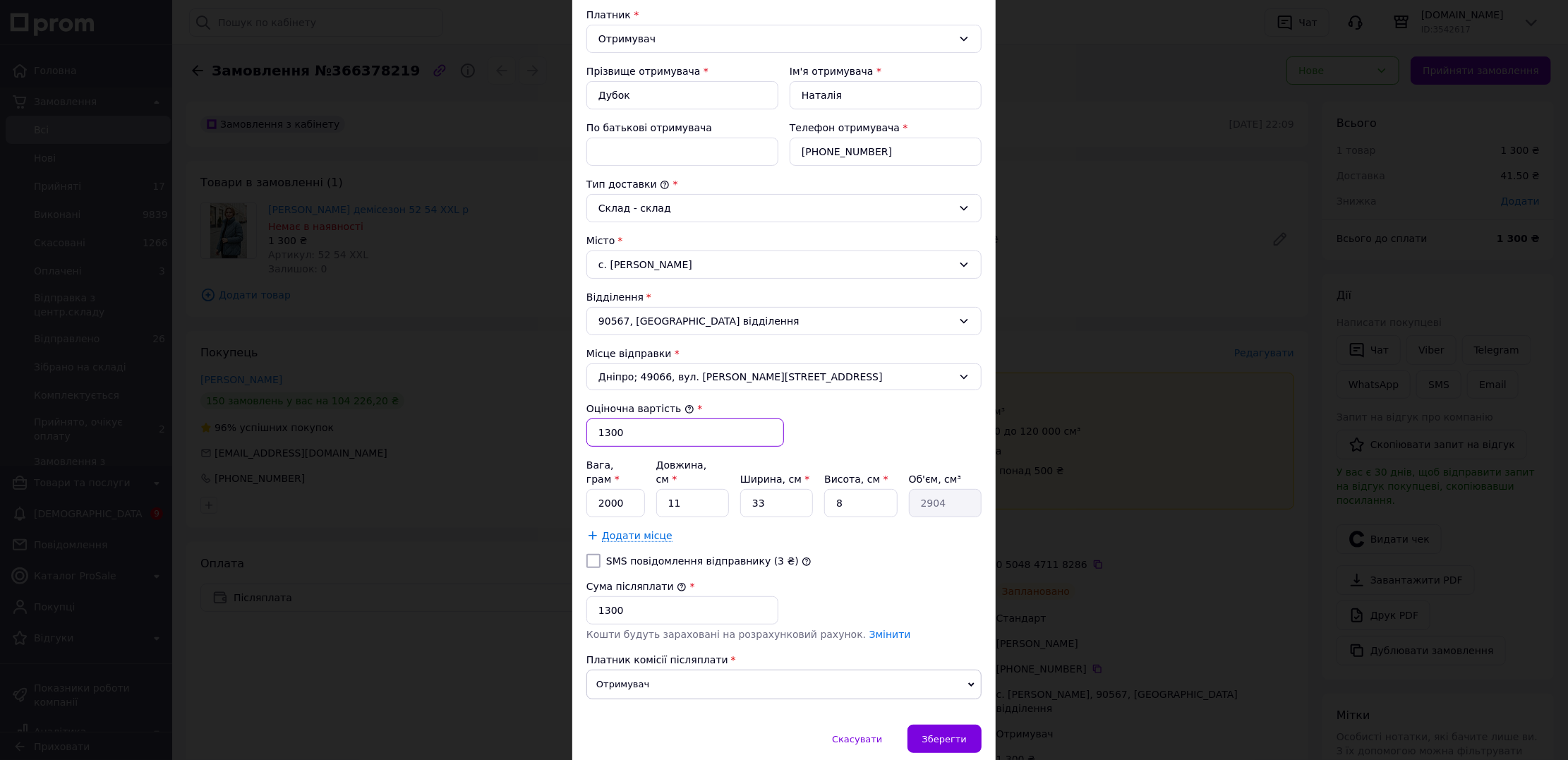
drag, startPoint x: 607, startPoint y: 435, endPoint x: 581, endPoint y: 430, distance: 26.5
click at [581, 430] on div "Спосіб доставки Укрпошта (безкоштовно від 5000 ₴) Тариф * Стандарт Платник * От…" at bounding box center [784, 303] width 424 height 845
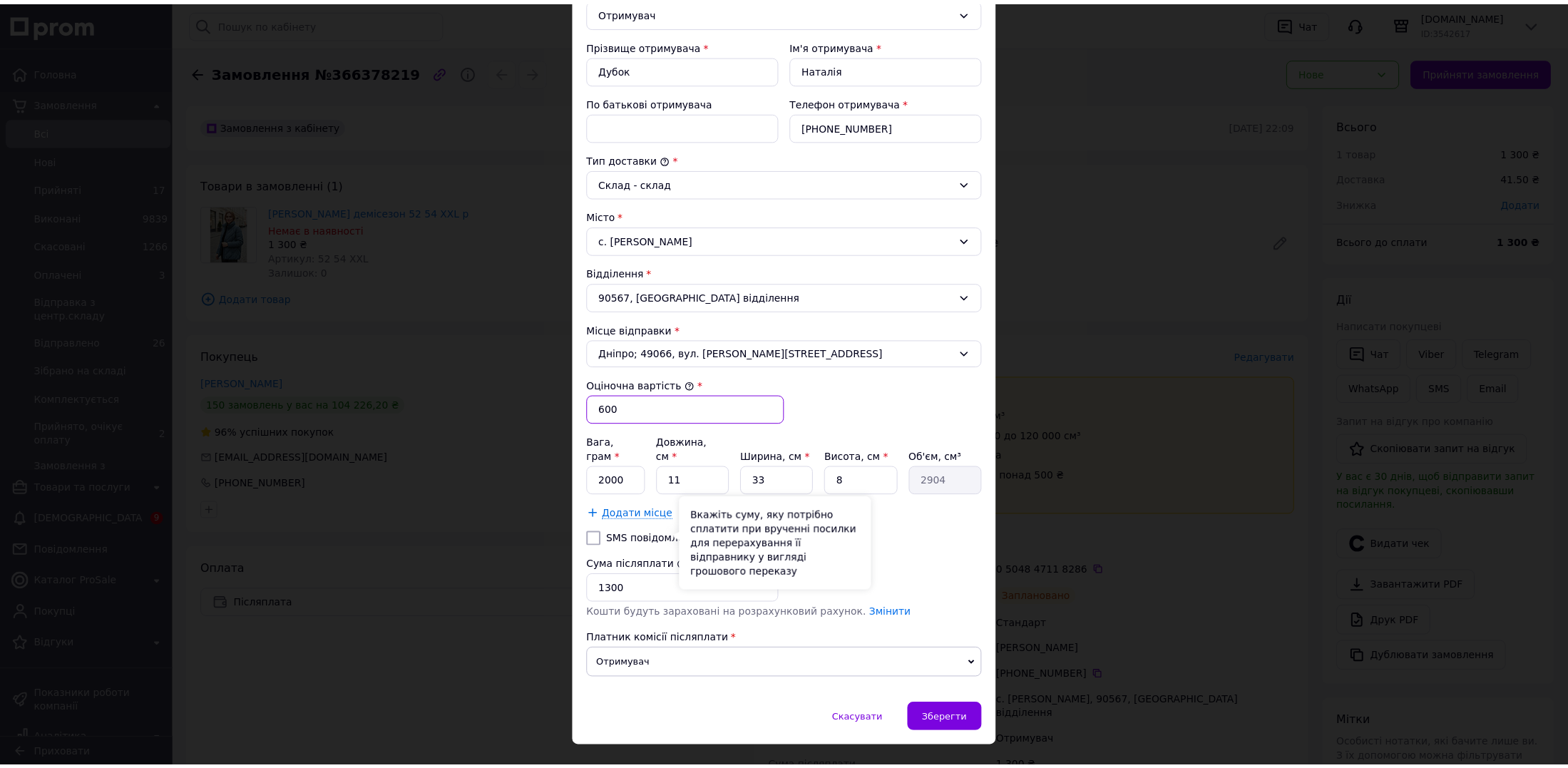
scroll to position [260, 0]
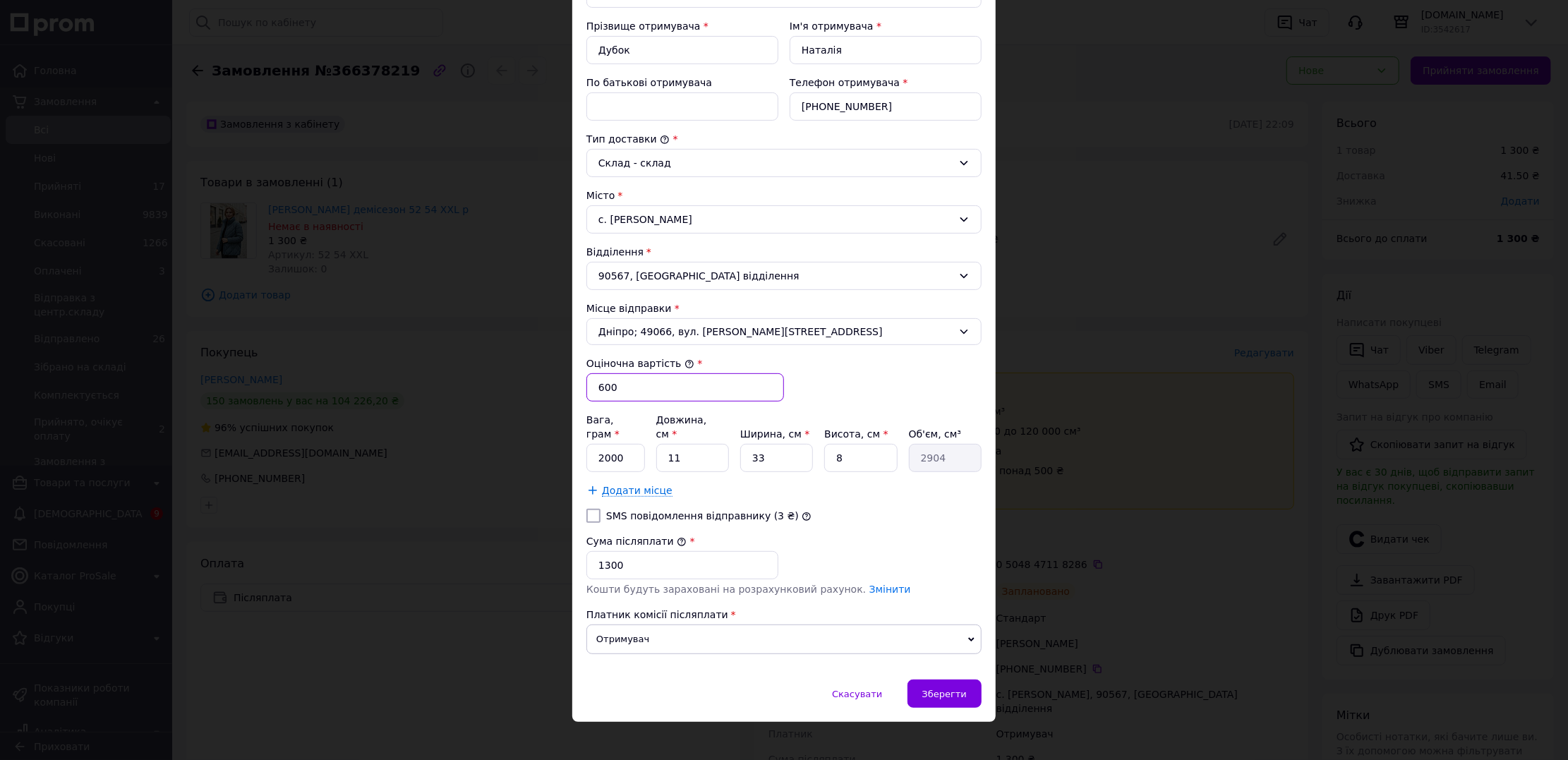
type input "600"
drag, startPoint x: 607, startPoint y: 551, endPoint x: 584, endPoint y: 545, distance: 23.8
click at [586, 551] on input "1300" at bounding box center [683, 566] width 192 height 29
type input "600"
drag, startPoint x: 605, startPoint y: 395, endPoint x: 594, endPoint y: 392, distance: 11.4
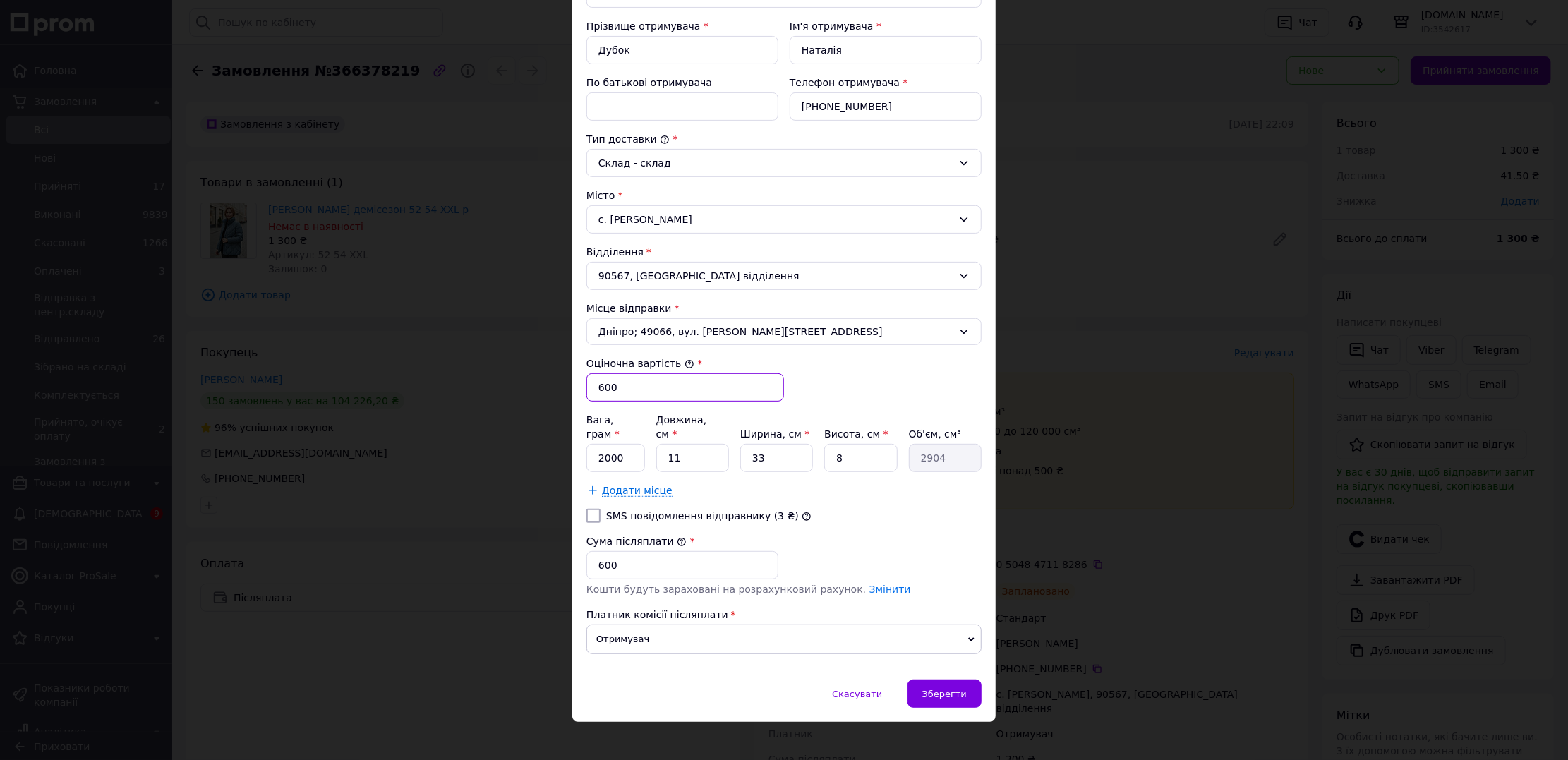
click at [594, 392] on input "600" at bounding box center [685, 388] width 198 height 29
type input "750"
click at [955, 690] on span "Зберегти" at bounding box center [944, 694] width 45 height 10
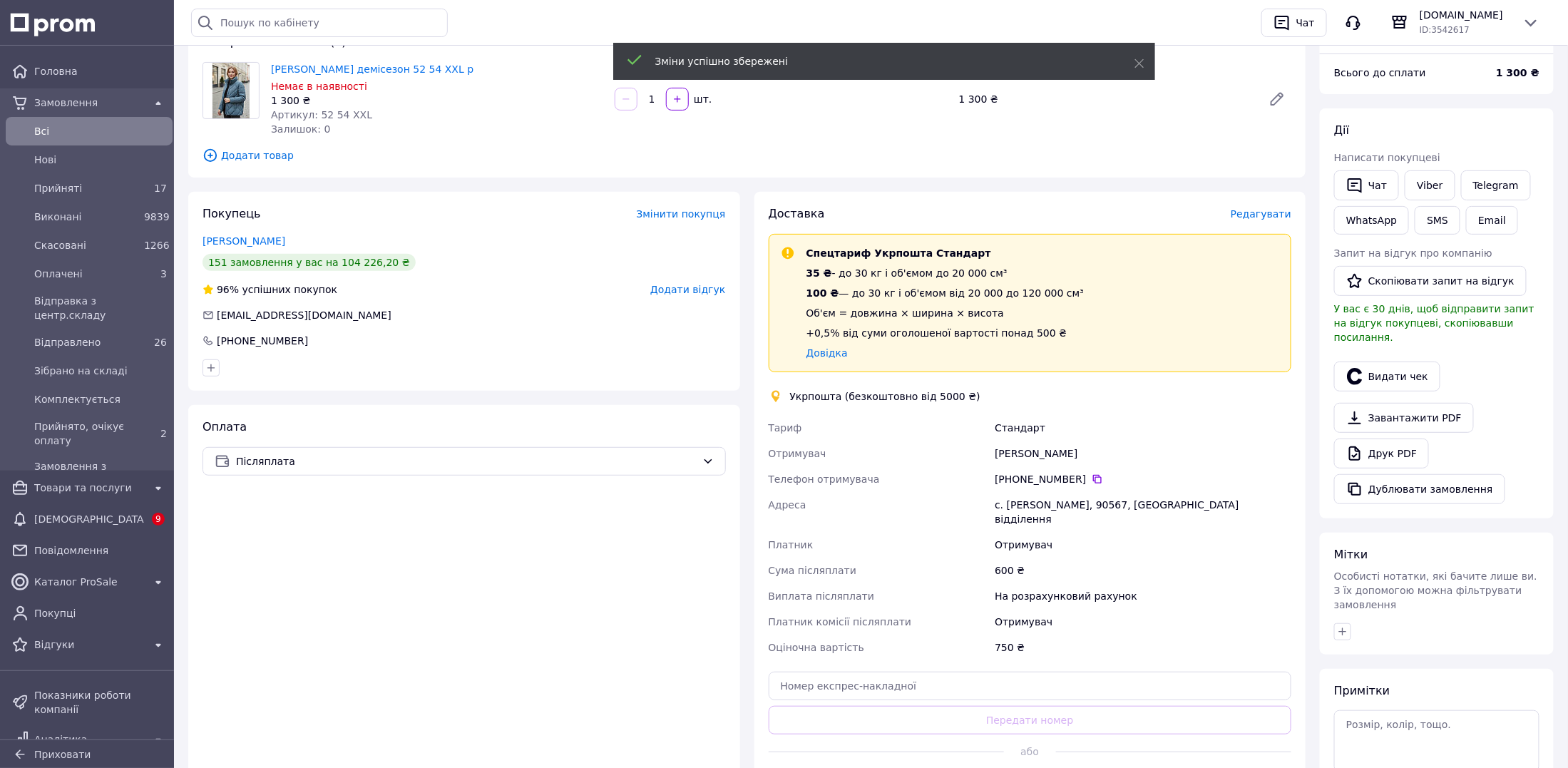
scroll to position [214, 0]
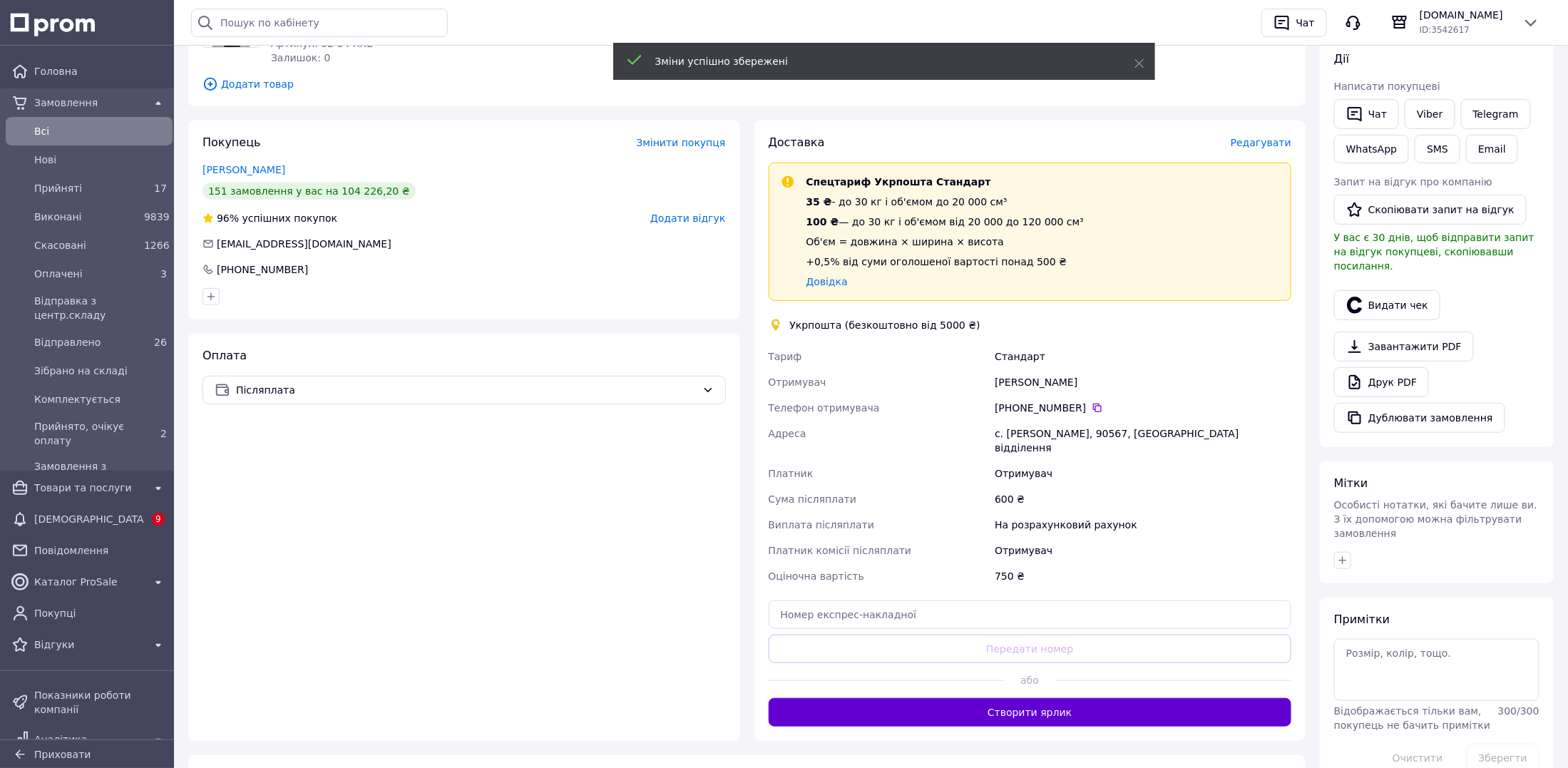
click at [1016, 699] on button "Створити ярлик" at bounding box center [1030, 713] width 523 height 29
